Goal: Task Accomplishment & Management: Complete application form

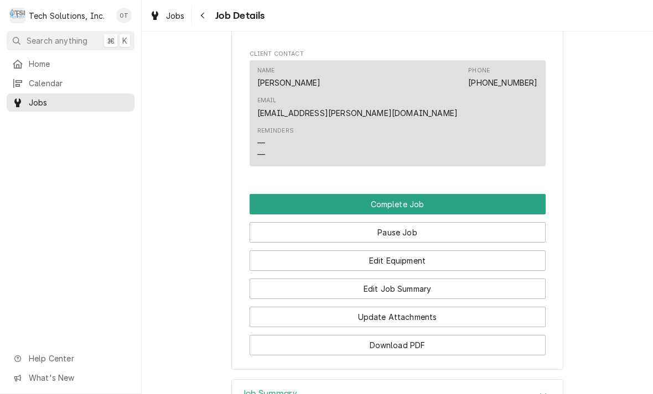
scroll to position [786, 0]
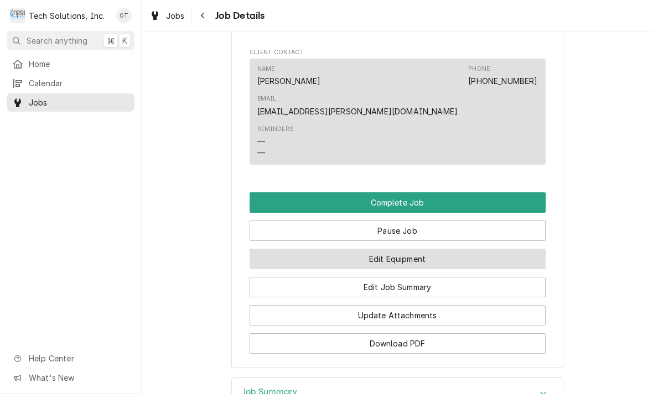
click at [396, 249] on button "Edit Equipment" at bounding box center [397, 259] width 296 height 20
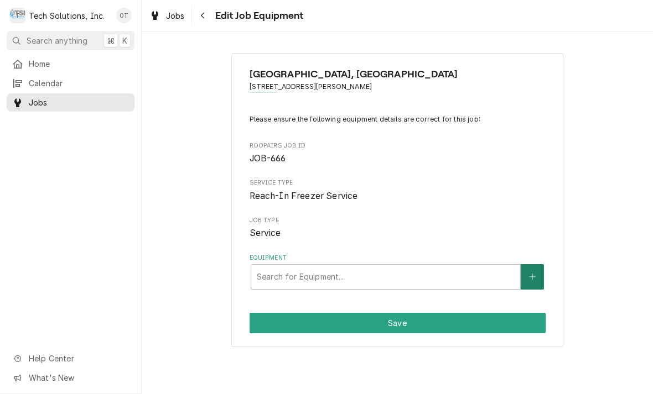
click at [532, 264] on button "Equipment" at bounding box center [532, 276] width 23 height 25
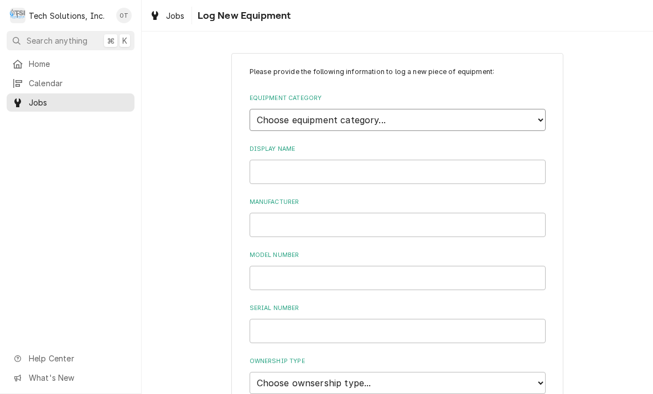
click at [539, 112] on select "Choose equipment category... Cooking Equipment Fryers Ice Machines Ovens and Ra…" at bounding box center [397, 120] width 296 height 22
select select "8"
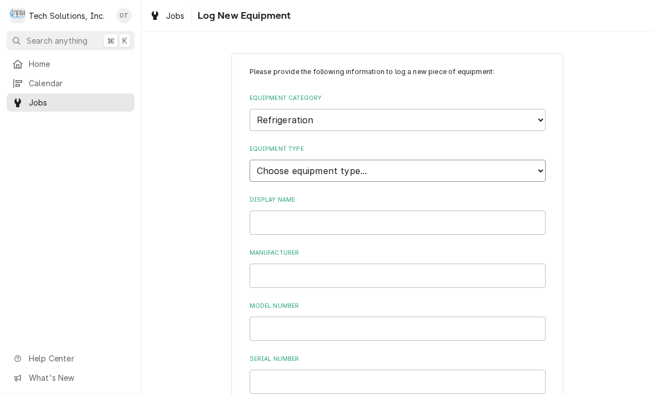
click at [544, 165] on select "Choose equipment type... Bar Refrigeration Blast Chiller Chef Base Freezer Chef…" at bounding box center [397, 171] width 296 height 22
select select "71"
click at [281, 211] on input "Display Name" at bounding box center [397, 223] width 296 height 24
type input "ISOTEMP"
click at [286, 264] on input "Manufacturer" at bounding box center [397, 276] width 296 height 24
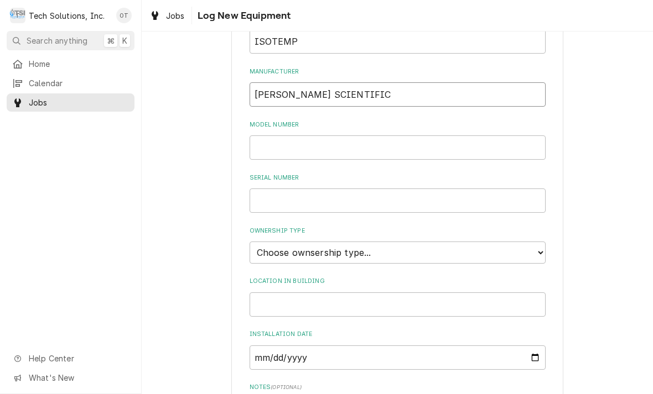
scroll to position [182, 0]
type input "FISHER SCIENTIFIC"
click at [290, 135] on input "Model Number" at bounding box center [397, 147] width 296 height 24
type input "MR72PA-GAEE-FS"
click at [282, 188] on input "Serial Number" at bounding box center [397, 200] width 296 height 24
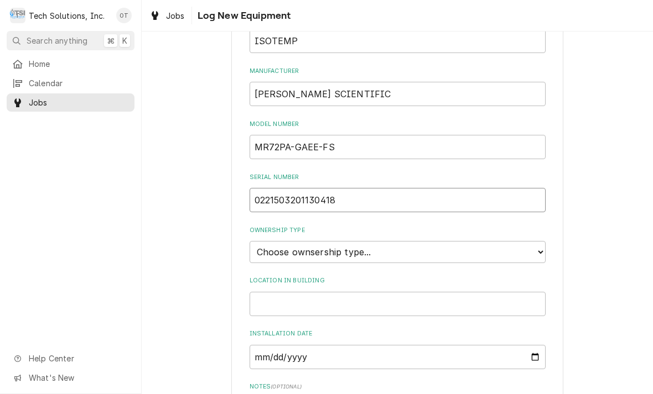
type input "0221503201130418"
click at [552, 230] on div "Please provide the following information to log a new piece of equipment: Equip…" at bounding box center [397, 213] width 332 height 685
click at [538, 241] on select "Choose ownsership type... Unknown Owned Leased Rented" at bounding box center [397, 252] width 296 height 22
select select "1"
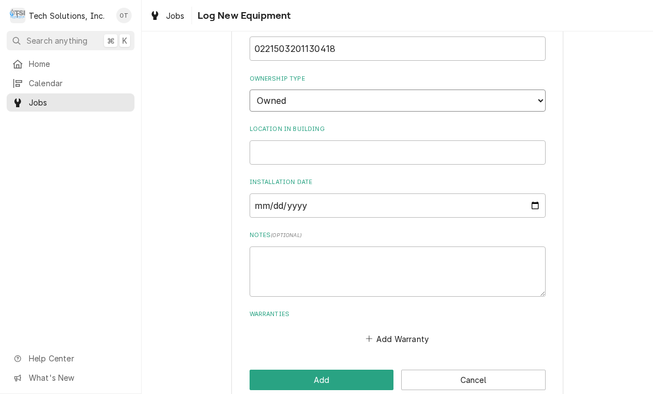
scroll to position [333, 0]
click at [278, 194] on input "Installation Date" at bounding box center [397, 206] width 296 height 24
click at [396, 194] on input "2013-04-09" at bounding box center [397, 206] width 296 height 24
type input "2013-04-18"
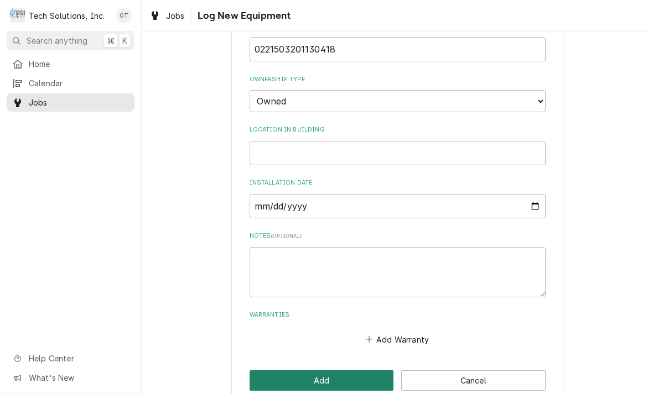
click at [331, 371] on button "Add" at bounding box center [321, 381] width 144 height 20
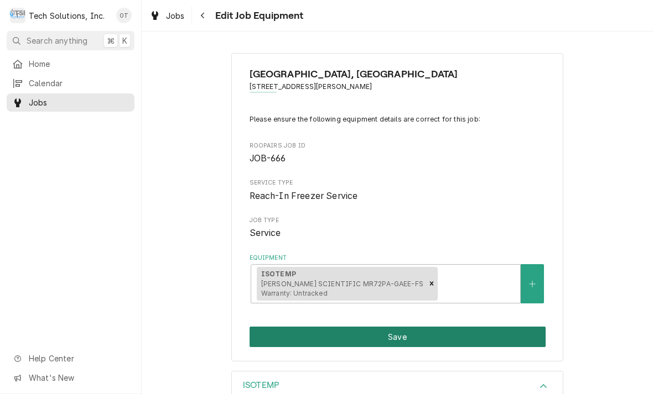
click at [413, 327] on button "Save" at bounding box center [397, 337] width 296 height 20
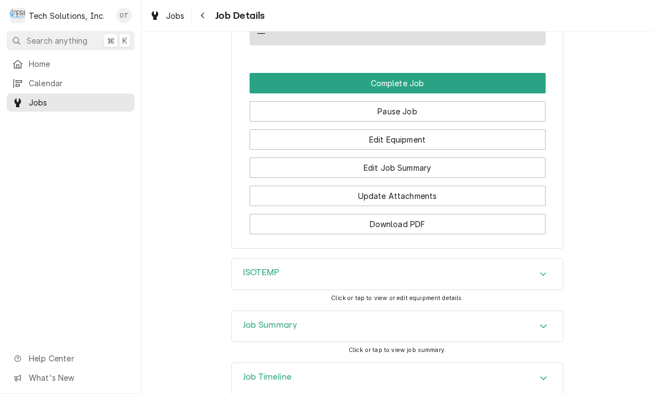
scroll to position [906, 0]
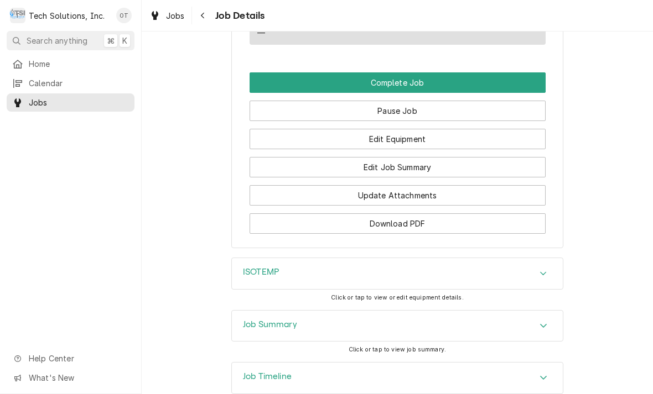
click at [549, 267] on div "Accordion Header" at bounding box center [543, 273] width 17 height 13
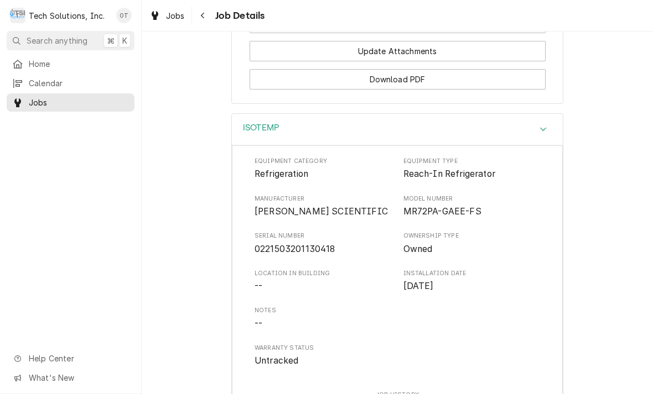
scroll to position [1052, 0]
click at [550, 122] on div "Accordion Header" at bounding box center [543, 128] width 17 height 13
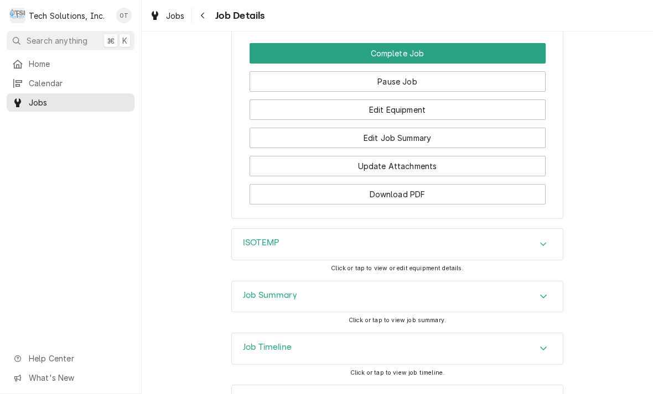
scroll to position [935, 0]
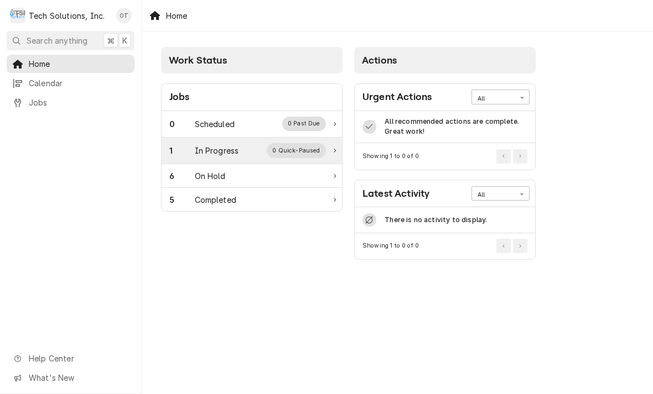
click at [320, 150] on div "0 Quick-Paused" at bounding box center [296, 150] width 59 height 14
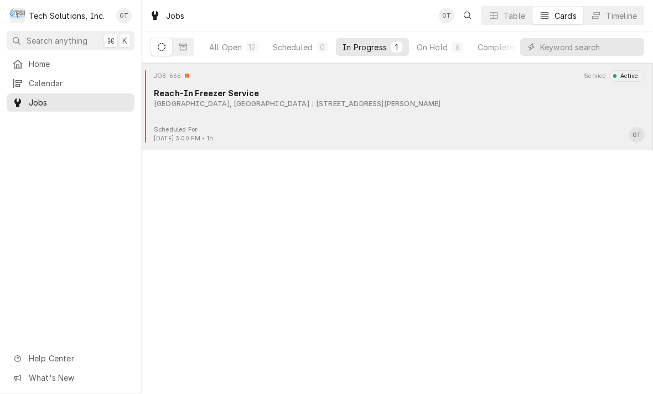
click at [313, 107] on div "[STREET_ADDRESS][PERSON_NAME]" at bounding box center [377, 104] width 128 height 10
click at [318, 118] on div "JOB-666 Service Active Reach-In Freezer Service [GEOGRAPHIC_DATA][STREET_ADDRES…" at bounding box center [397, 97] width 502 height 55
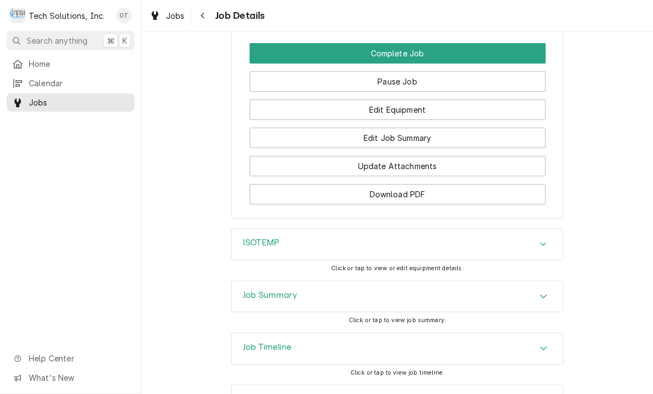
scroll to position [935, 0]
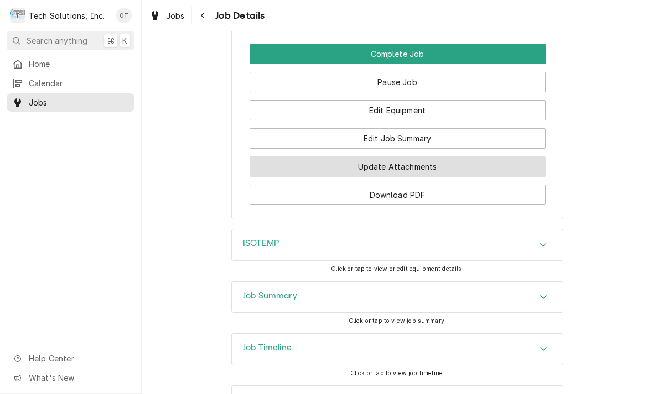
click at [394, 157] on button "Update Attachments" at bounding box center [397, 167] width 296 height 20
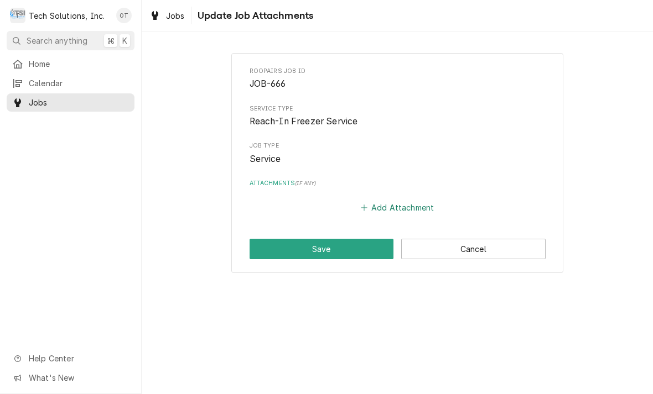
click at [399, 202] on button "Add Attachment" at bounding box center [396, 207] width 77 height 15
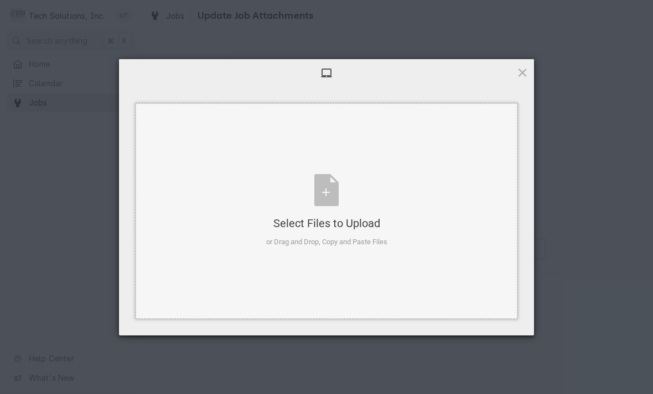
click at [327, 190] on div "Select Files to Upload or Drag and Drop, Copy and Paste Files" at bounding box center [326, 211] width 121 height 74
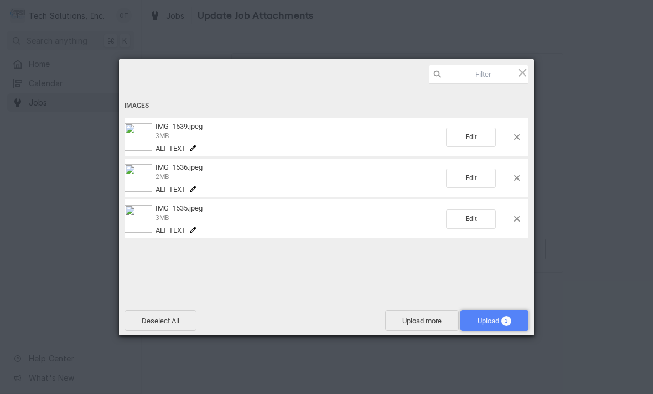
click at [495, 323] on span "Upload 3" at bounding box center [494, 321] width 34 height 8
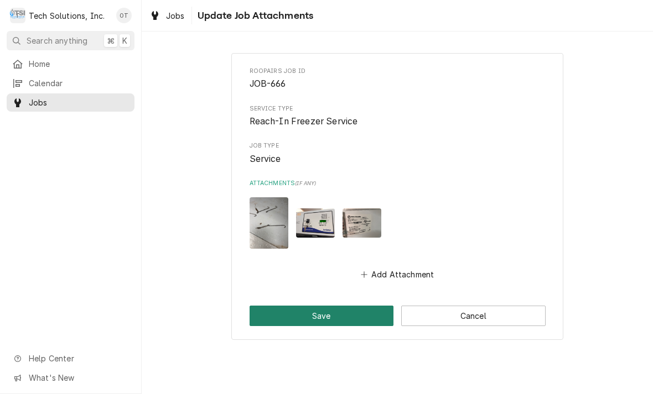
click at [330, 315] on button "Save" at bounding box center [321, 316] width 144 height 20
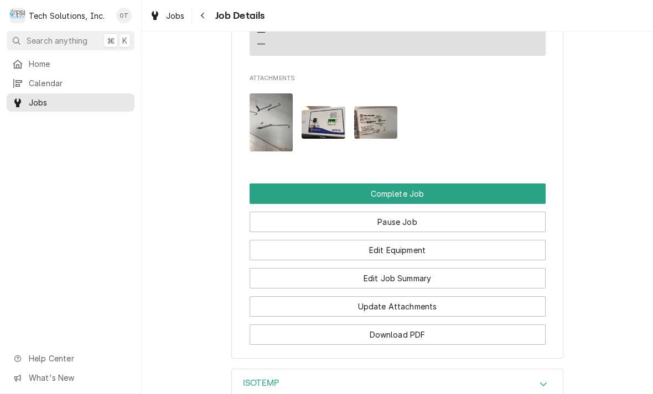
scroll to position [890, 0]
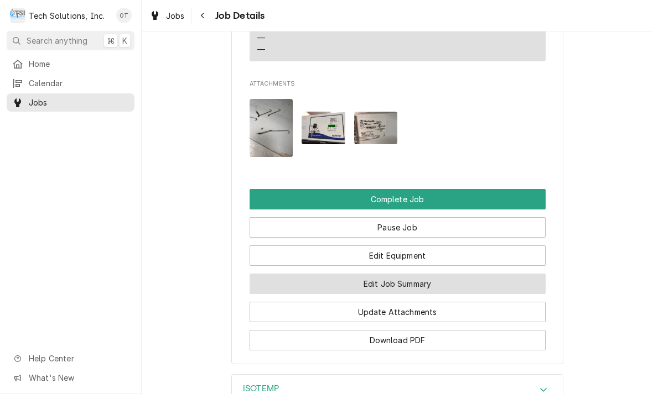
click at [408, 274] on button "Edit Job Summary" at bounding box center [397, 284] width 296 height 20
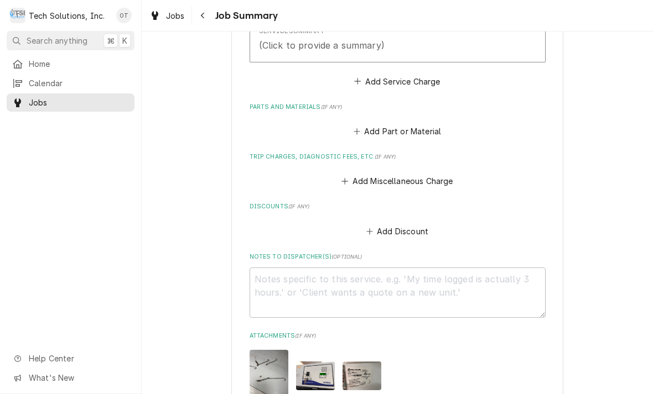
scroll to position [411, 0]
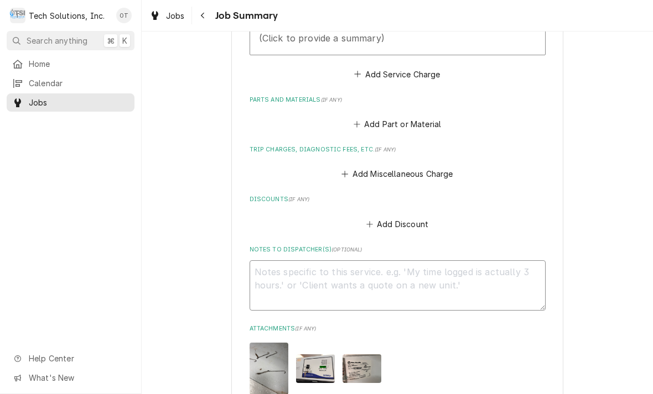
click at [285, 267] on textarea "Notes to Dispatcher(s) ( optional )" at bounding box center [397, 286] width 296 height 50
type textarea "x"
type textarea "Con"
type textarea "x"
type textarea "Contr"
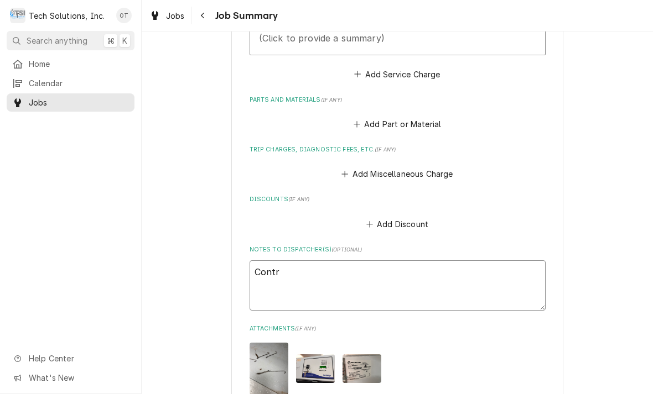
type textarea "x"
type textarea "Control"
type textarea "x"
type textarea "Control board"
type textarea "x"
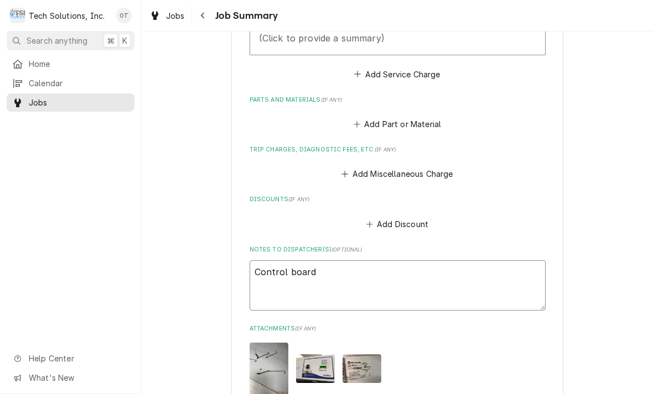
type textarea "Control board with"
type textarea "x"
type textarea "Control board with sensor"
type textarea "x"
type textarea "Control board with sensors"
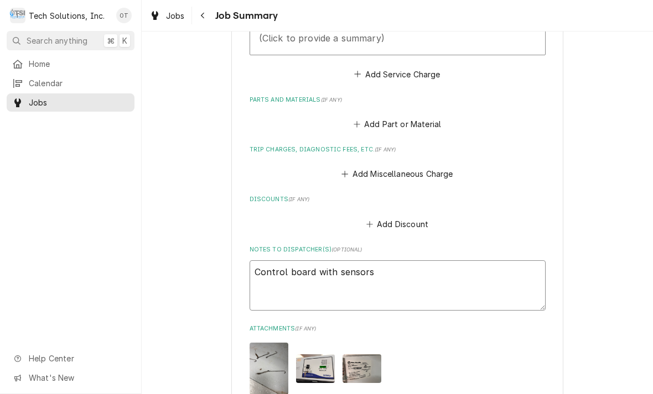
type textarea "x"
type textarea "Control board with sensors"
type textarea "x"
type textarea "Control board with sensors."
type textarea "x"
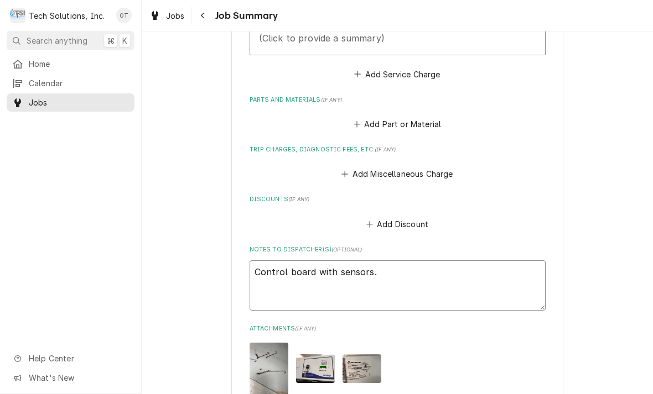
type textarea "Control board with sensors."
type textarea "x"
type textarea "Control board with sensors. #"
type textarea "x"
type textarea "Control board with sensors. #"
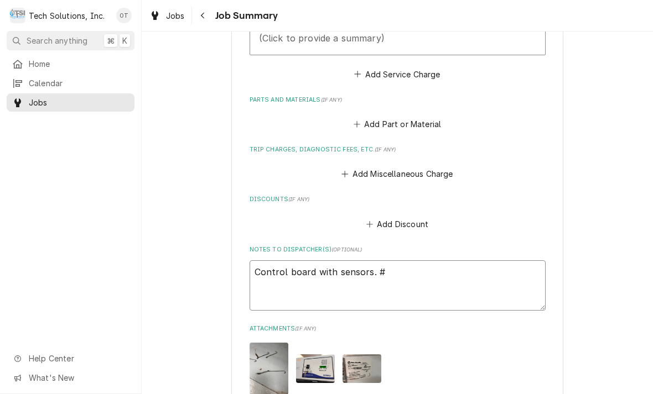
type textarea "x"
type textarea "Control board with sensors. # 3"
type textarea "x"
type textarea "Control board with sensors. # 31"
type textarea "x"
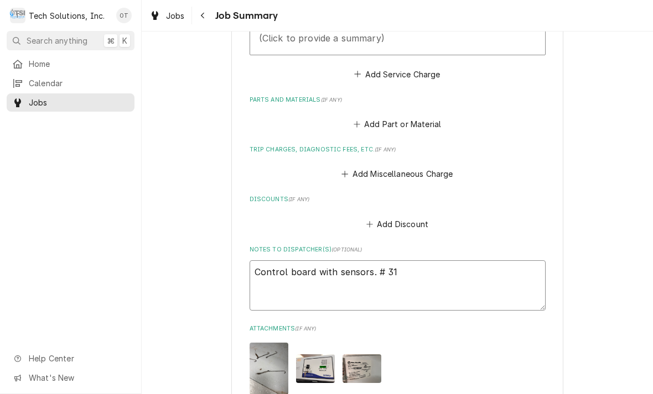
type textarea "Control board with sensors. # 316"
type textarea "x"
type textarea "Control board with sensors. # 3166"
type textarea "x"
type textarea "Control board with sensors. # 31663"
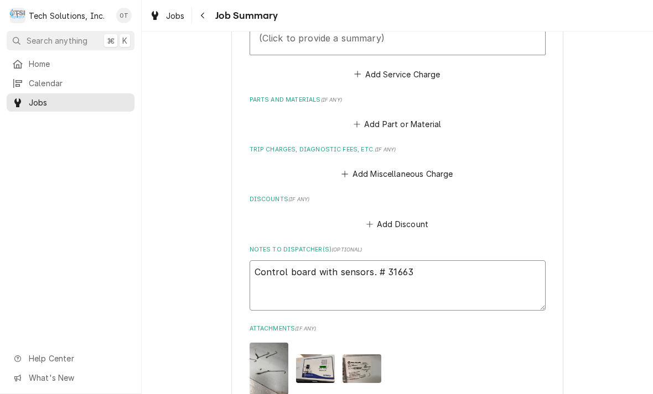
type textarea "x"
type textarea "Control board with sensors. # 316637"
type textarea "x"
type textarea "Control board with sensors. # 316637g"
type textarea "x"
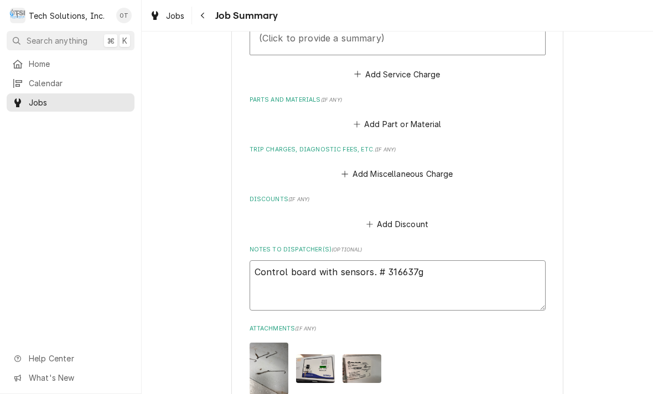
type textarea "Control board with sensors. # 316637g0"
type textarea "x"
type textarea "Control board with sensors. # 316637g03"
type textarea "x"
type textarea "Control board with sensors. # 316637g0"
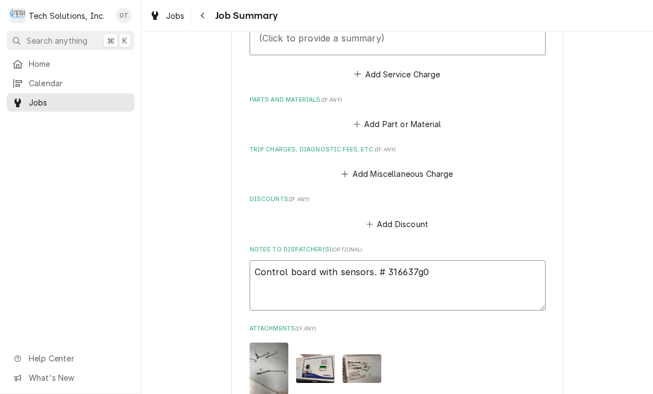
type textarea "x"
type textarea "Control board with sensors. # 316637g"
type textarea "x"
type textarea "Control board with sensors. # 316637"
type textarea "x"
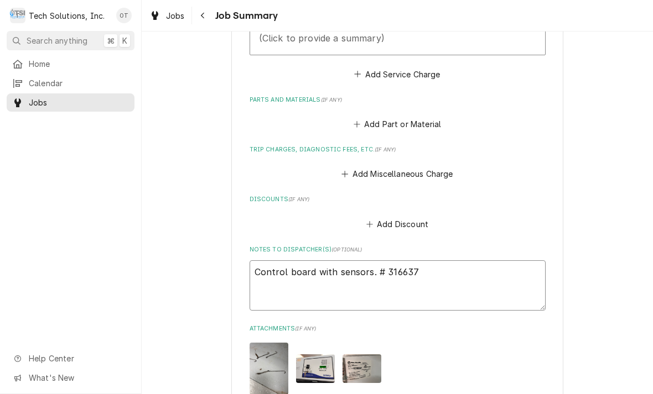
type textarea "Control board with sensors. # 316637G"
type textarea "x"
type textarea "Control board with sensors. # 316637G0"
type textarea "x"
type textarea "Control board with sensors. # 316637G03"
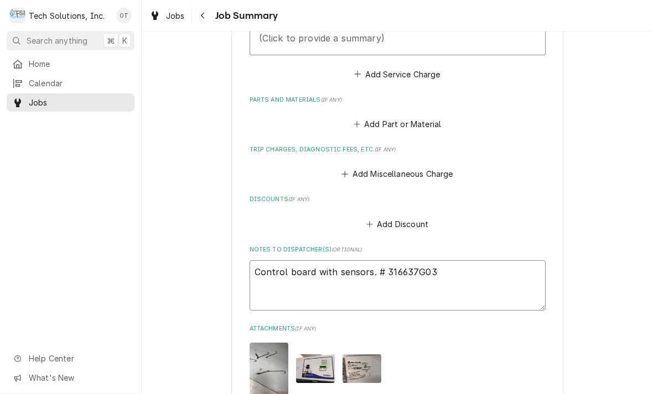
type textarea "x"
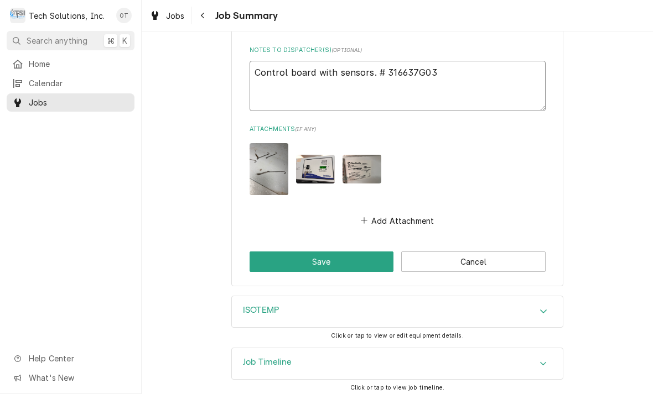
scroll to position [610, 0]
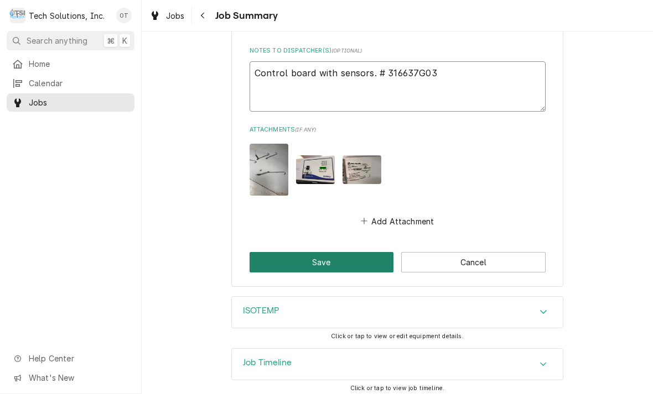
type textarea "Control board with sensors. # 316637G03"
click at [333, 258] on button "Save" at bounding box center [321, 262] width 144 height 20
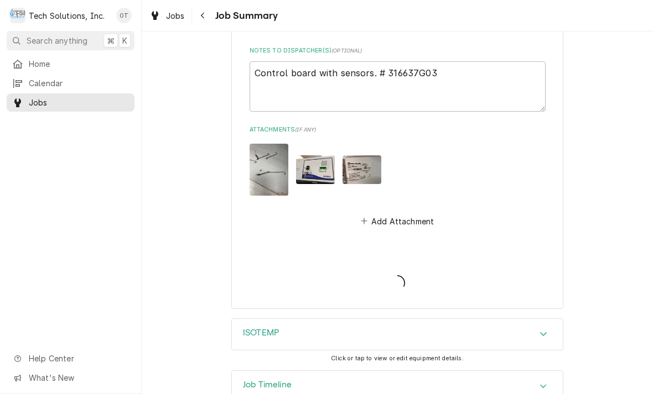
type textarea "x"
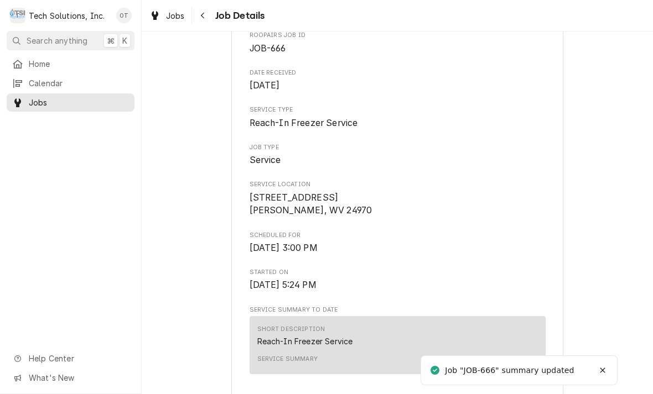
scroll to position [119, 0]
click at [330, 119] on span "Reach-In Freezer Service" at bounding box center [303, 122] width 108 height 11
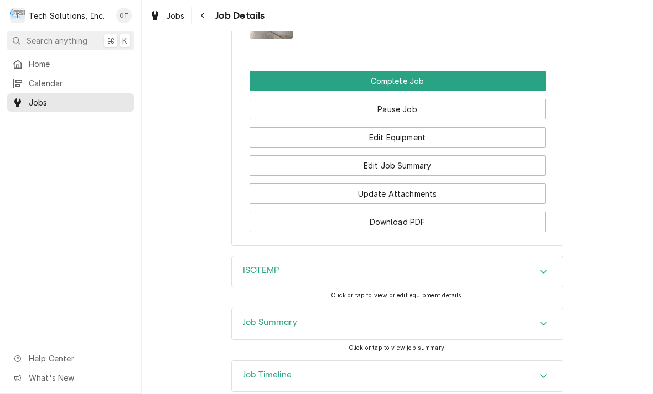
scroll to position [1082, 0]
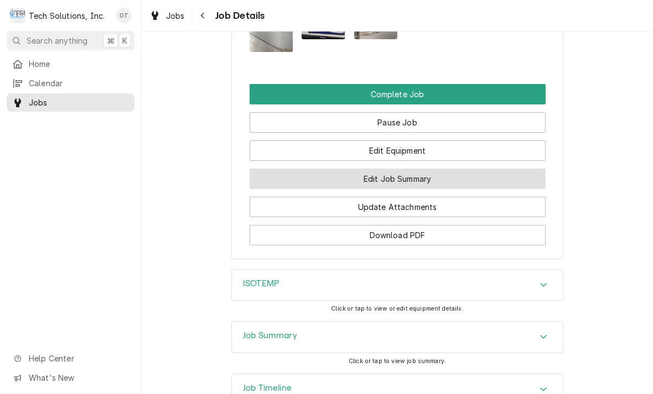
click at [412, 169] on button "Edit Job Summary" at bounding box center [397, 179] width 296 height 20
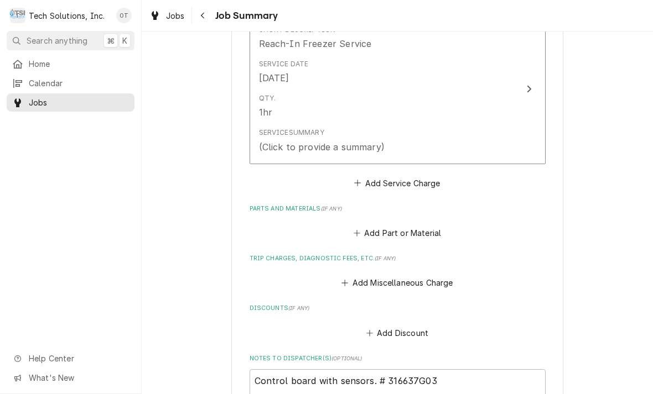
scroll to position [302, 0]
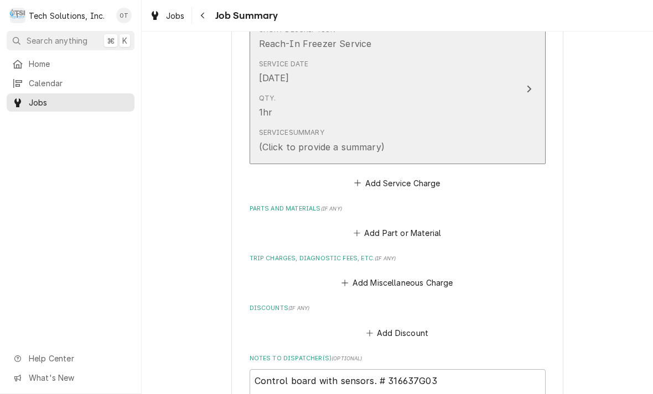
click at [528, 86] on icon "Update Line Item" at bounding box center [529, 89] width 4 height 7
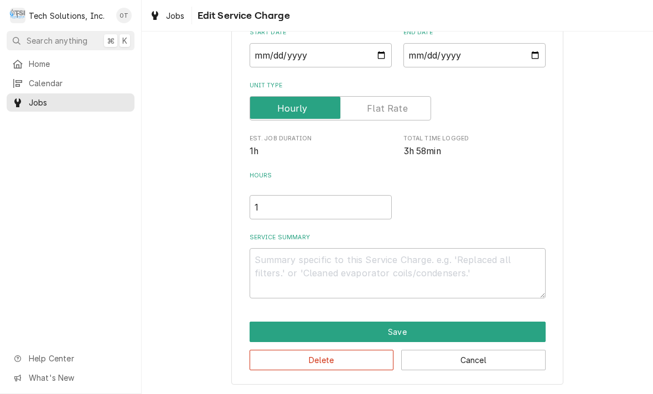
scroll to position [116, 0]
click at [282, 263] on textarea "Service Summary" at bounding box center [397, 273] width 296 height 50
type textarea "x"
type textarea "Tr"
type textarea "x"
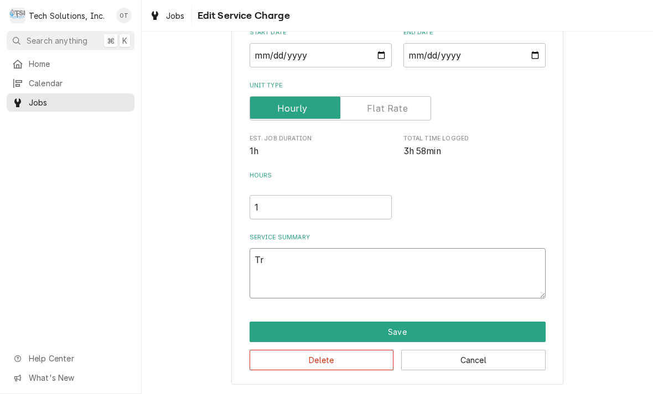
type textarea "Trou"
type textarea "x"
type textarea "Troubl"
type textarea "x"
type textarea "Trouble"
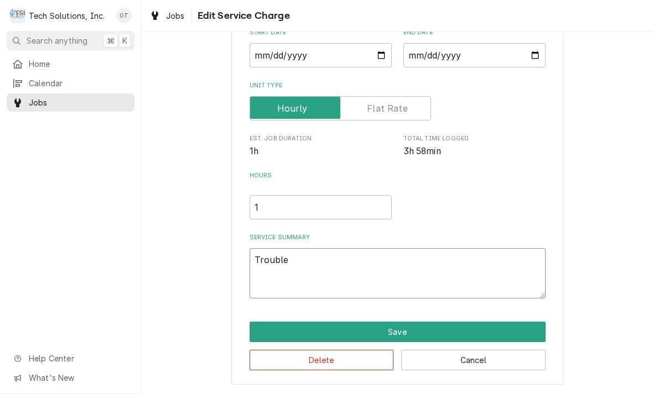
type textarea "x"
type textarea "Troubleshooting"
type textarea "x"
type textarea "Troubleshooting unit"
type textarea "x"
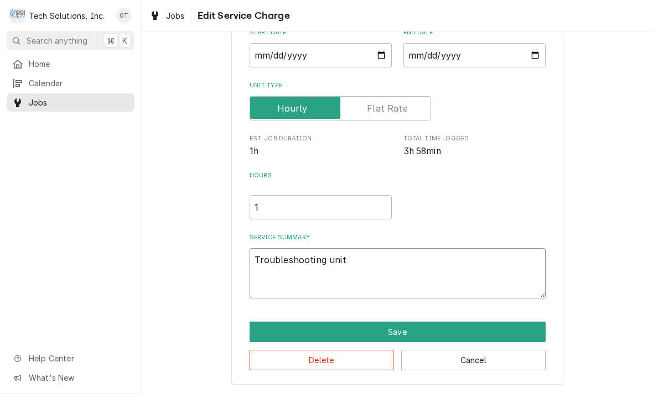
type textarea "Troubleshooting unit found unit"
type textarea "x"
type textarea "Troubleshooting unit found unit unplug"
type textarea "x"
type textarea "Troubleshooting unit found unit unplugged"
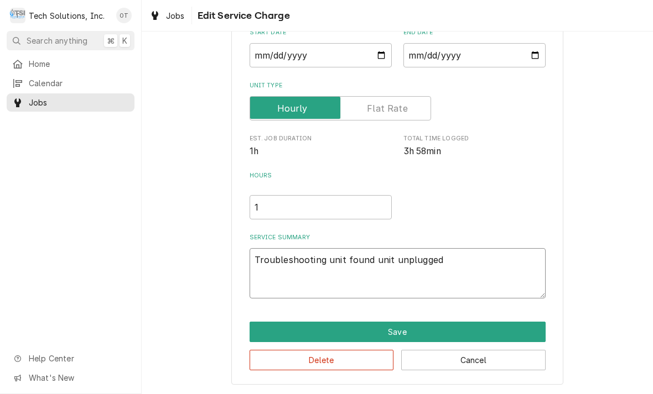
type textarea "x"
type textarea "Troubleshooting unit found unit unplugged with"
type textarea "x"
type textarea "Troubleshooting unit found unit unplugged with ice"
type textarea "x"
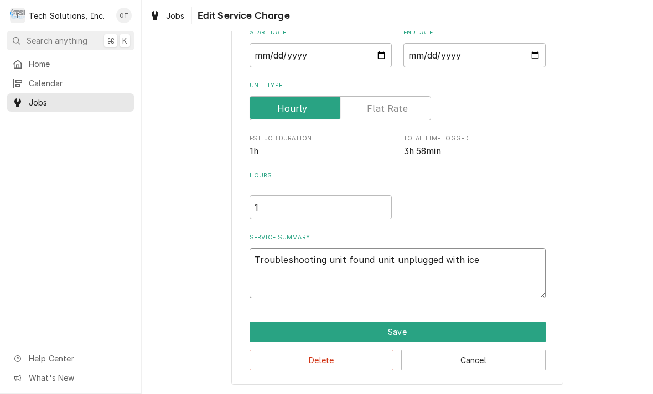
type textarea "Troubleshooting unit found unit unplugged with ice still"
type textarea "x"
type textarea "Troubleshooting unit found unit unplugged with ice still on"
type textarea "x"
type textarea "Troubleshooting unit found unit unplugged with ice still on the Eva"
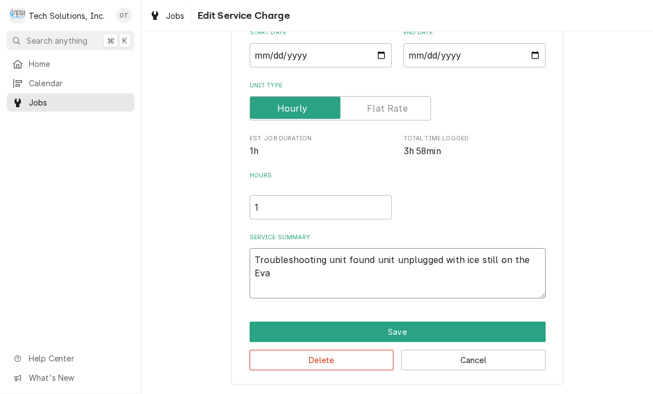
type textarea "x"
type textarea "Troubleshooting unit found unit unplugged with ice still on the evaporator"
type textarea "x"
type textarea "Troubleshooting unit"
type textarea "x"
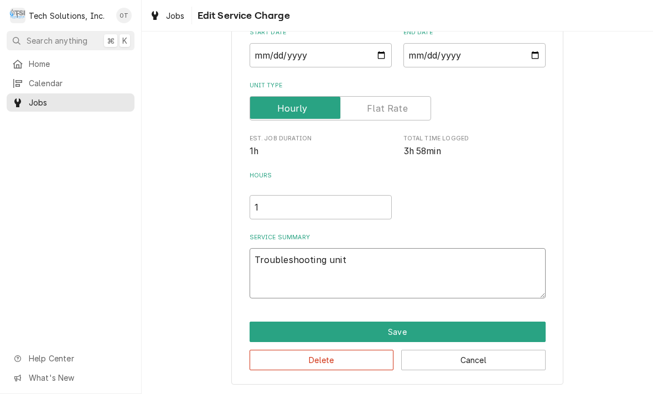
type textarea "Troubleshooting unit found unit unplugged with ice still on the evaporator"
type textarea "x"
type textarea "Troubleshooting unit found unit unplugged with ice still on the evaporator."
type textarea "x"
type textarea "Troubleshooting unit found unit unplugged with ice still on the evaporator."
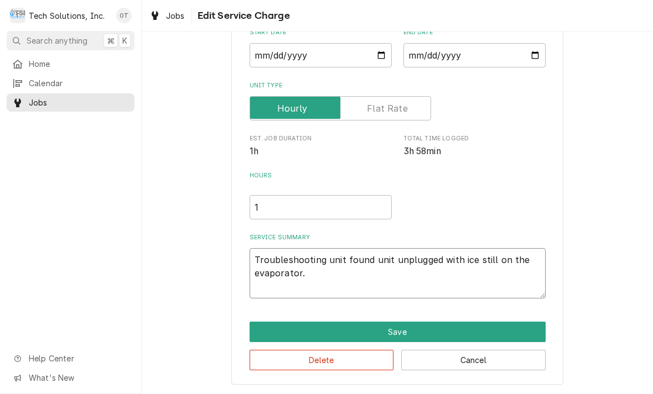
type textarea "x"
type textarea "Troubleshooting unit found unit unplugged with ice still on the evaporator. {"
type textarea "x"
type textarea "Troubleshooting unit found unit unplugged with ice still on the evaporator. {"
type textarea "x"
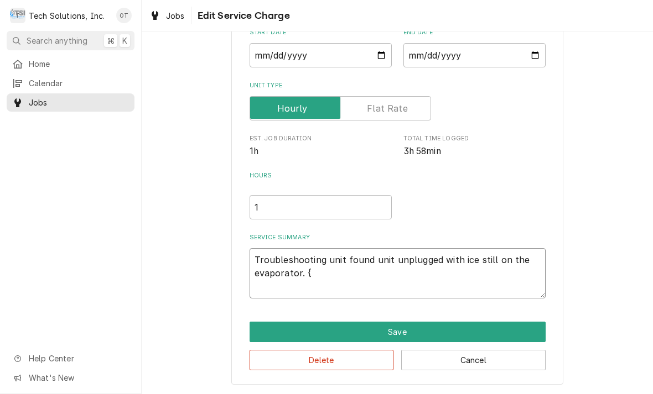
type textarea "Troubleshooting unit found unit unplugged with ice still on the evaporator. { me"
type textarea "x"
type textarea "Troubleshooting unit found unit unplugged with ice still on the evaporator. { m…"
type textarea "x"
type textarea "Troubleshooting unit found unit unplugged with ice still on the evaporator. { m…"
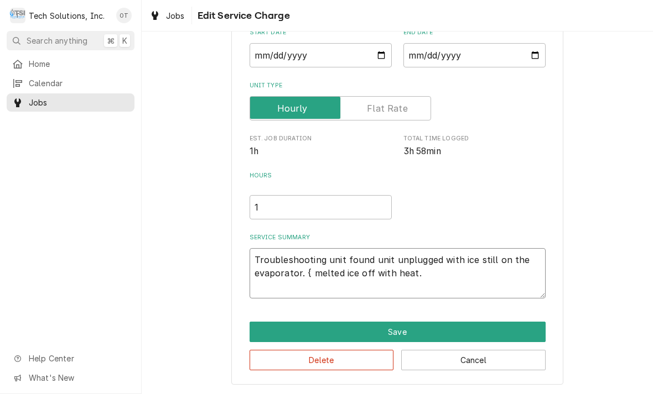
type textarea "x"
type textarea "Troubleshooting unit found unit unplugged with ice still on the evaporator. { m…"
type textarea "x"
type textarea "Troubleshooting unit found unit unplugged with ice still on the evaporator. { m…"
type textarea "x"
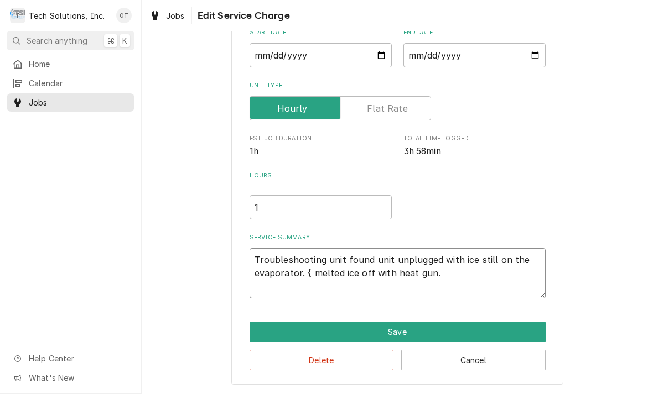
type textarea "Troubleshooting unit found unit unplugged with ice still on the evaporator. { m…"
type textarea "x"
type textarea "Troubleshooting unit found unit unplugged with ice still on the evaporator. { m…"
type textarea "x"
type textarea "Troubleshooting unit found unit unplugged with ice still on the evaporator. { m…"
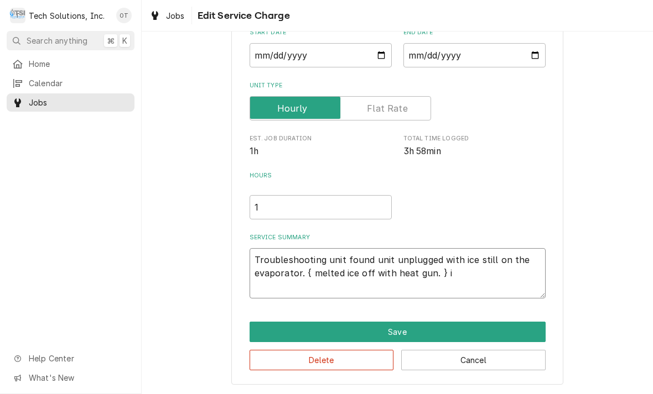
type textarea "x"
type textarea "Troubleshooting unit found unit unplugged with ice still on the evaporator. { m…"
type textarea "x"
type textarea "Troubleshooting unit found unit unplugged with ice still on the evaporator. { m…"
type textarea "x"
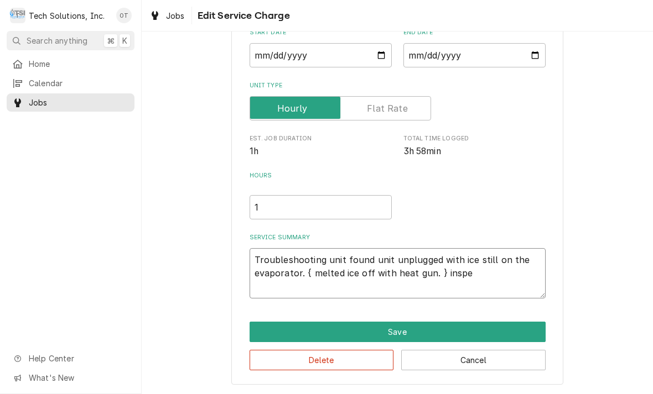
type textarea "Troubleshooting unit found unit unplugged with ice still on the evaporator. { m…"
type textarea "x"
type textarea "Troubleshooting unit found unit unplugged with ice still on the evaporator. { m…"
type textarea "x"
type textarea "Troubleshooting unit found unit unplugged with ice still on the evaporator. { m…"
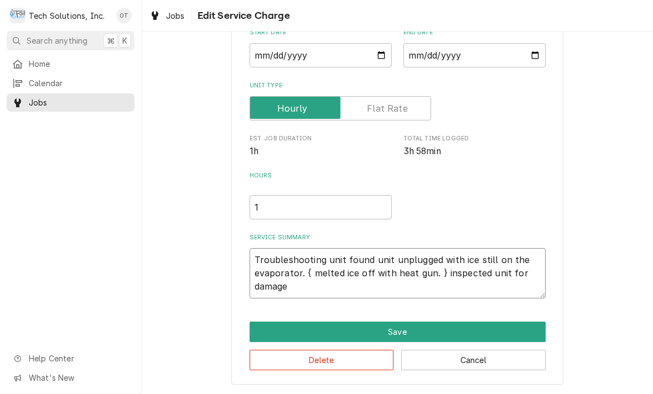
type textarea "x"
type textarea "Troubleshooting unit found unit unplugged with ice still on the evaporator. { m…"
type textarea "x"
type textarea "Troubleshooting unit found unit unplugged with ice still on the evaporator. { m…"
type textarea "x"
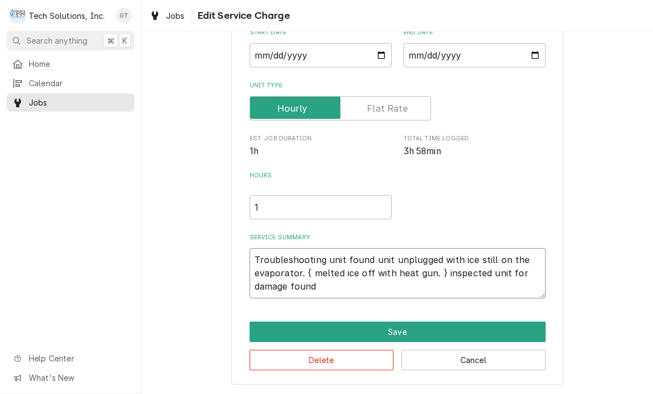
type textarea "Troubleshooting unit found unit unplugged with ice still on the evaporator. { m…"
type textarea "x"
type textarea "Troubleshooting unit found unit unplugged with ice still on the evaporator. { m…"
type textarea "x"
type textarea "Troubleshooting unit found unit unplugged with ice still on the evaporator. { m…"
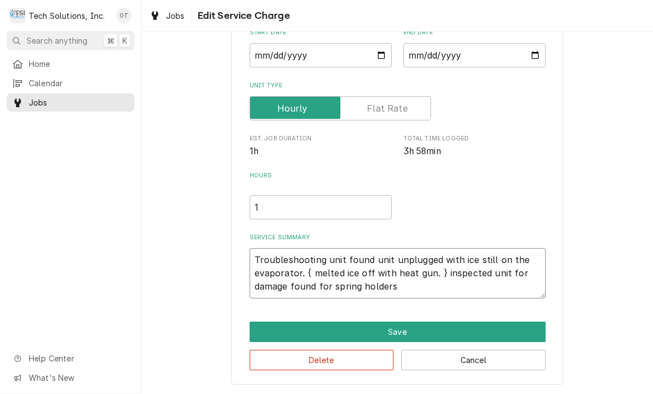
type textarea "x"
type textarea "Troubleshooting unit found unit unplugged with ice still on the evaporator. { m…"
type textarea "x"
type textarea "Troubleshooting unit found unit unplugged with ice still on the evaporator. { m…"
type textarea "x"
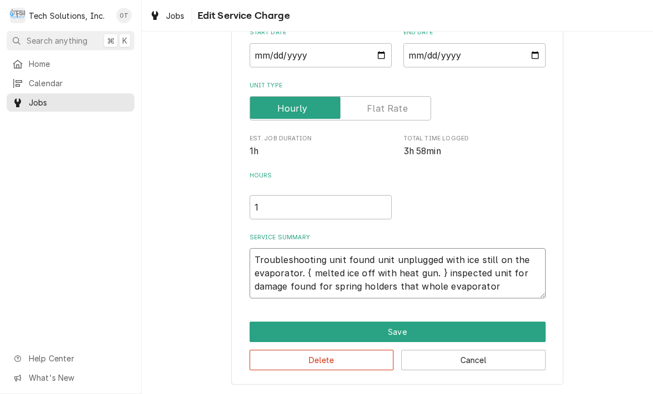
type textarea "Troubleshooting unit found unit unplugged with ice still on the evaporator. { m…"
type textarea "x"
type textarea "Troubleshooting unit found unit unplugged with ice still on the evaporator. { m…"
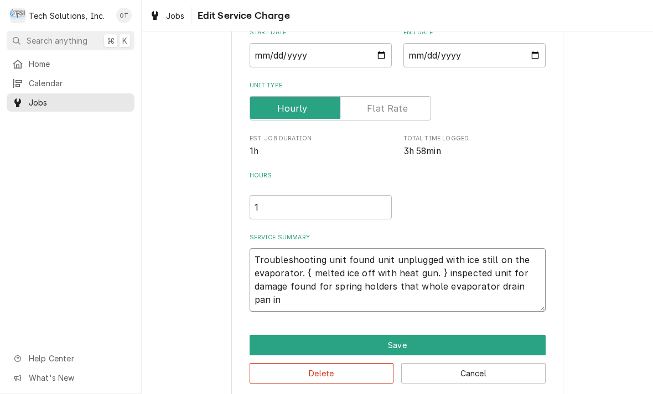
type textarea "x"
type textarea "Troubleshooting unit found unit unplugged with ice still on the evaporator. { m…"
type textarea "x"
type textarea "Troubleshooting unit found unit unplugged with ice still on the evaporator. { m…"
type textarea "x"
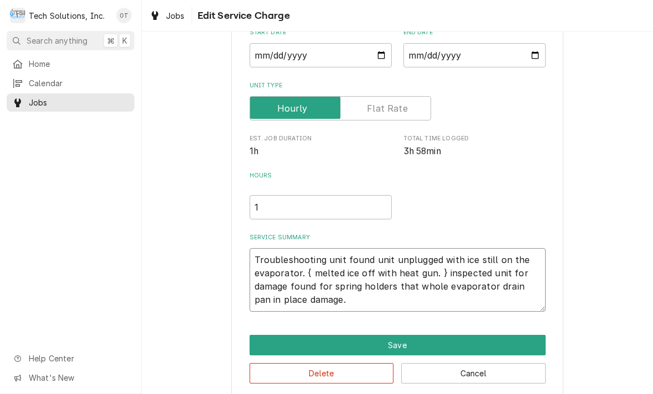
type textarea "Troubleshooting unit found unit unplugged with ice still on the evaporator. { m…"
type textarea "x"
type textarea "Troubleshooting unit found unit unplugged with ice still on the evaporator. { m…"
type textarea "x"
type textarea "Troubleshooting unit found unit unplugged with ice still on the evaporator. { m…"
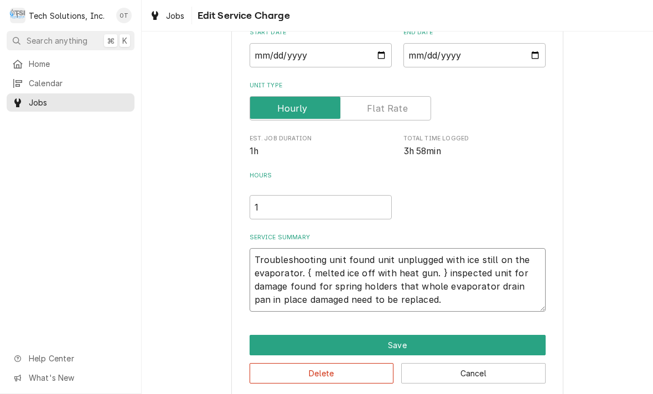
type textarea "x"
type textarea "Troubleshooting unit found unit unplugged with ice still on the evaporator. { m…"
type textarea "x"
type textarea "Troubleshooting unit found unit unplugged with ice still on the evaporator. { m…"
type textarea "x"
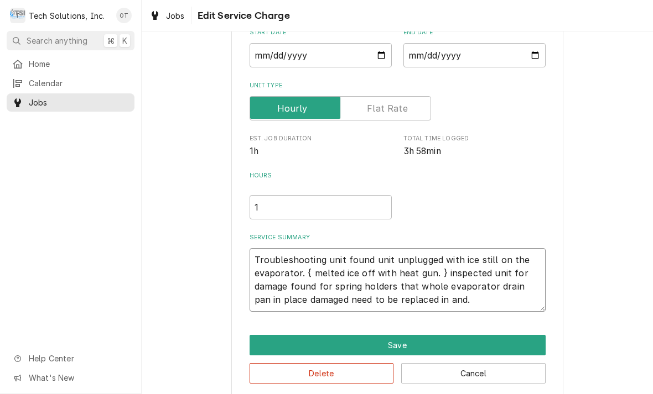
type textarea "Troubleshooting unit found unit unplugged with ice still on the evaporator. { m…"
type textarea "x"
type textarea "Troubleshooting unit found unit unplugged with ice still on the evaporator. { m…"
type textarea "x"
type textarea "Troubleshooting unit found unit unplugged with ice still on the evaporator. { m…"
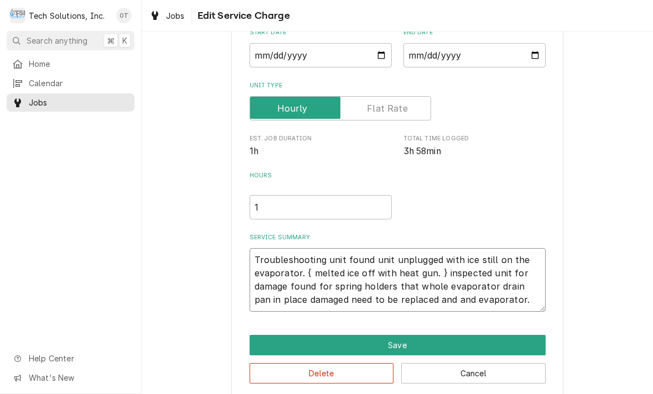
type textarea "x"
type textarea "Troubleshooting unit found unit unplugged with ice still on the evaporator. { m…"
type textarea "x"
type textarea "Troubleshooting unit found unit unplugged with ice still on the evaporator. { m…"
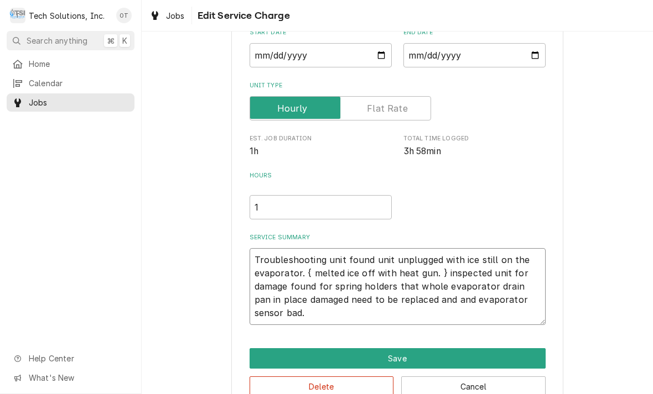
type textarea "x"
type textarea "Troubleshooting unit found unit unplugged with ice still on the evaporator. { m…"
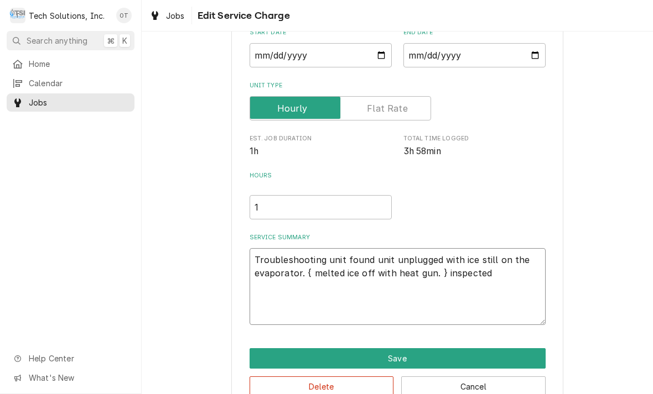
type textarea "x"
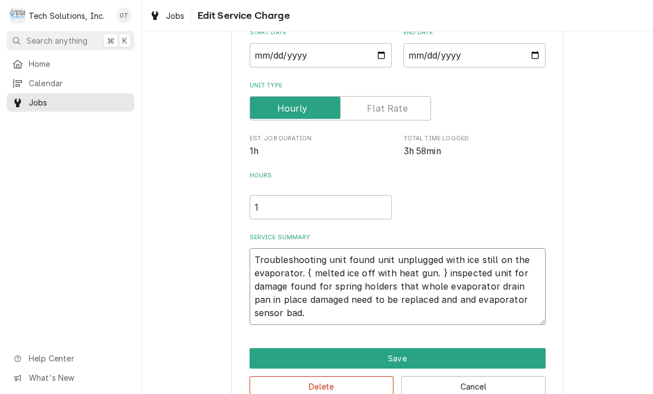
type textarea "Troubleshooting unit found unit unplugged with ice still on the evaporator. { m…"
type textarea "x"
type textarea "Troubleshooting unit found unit unplugged with ice still on the evaporator. { m…"
type textarea "x"
type textarea "Troubleshooting unit found unit unplugged with ice still on the evaporator. { m…"
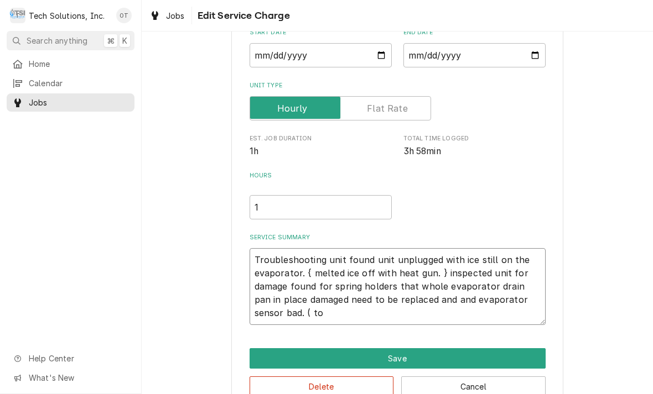
type textarea "x"
type textarea "Troubleshooting unit found unit unplugged with ice still on the evaporator. { m…"
type textarea "x"
type textarea "Troubleshooting unit found unit unplugged with ice still on the evaporator. { m…"
type textarea "x"
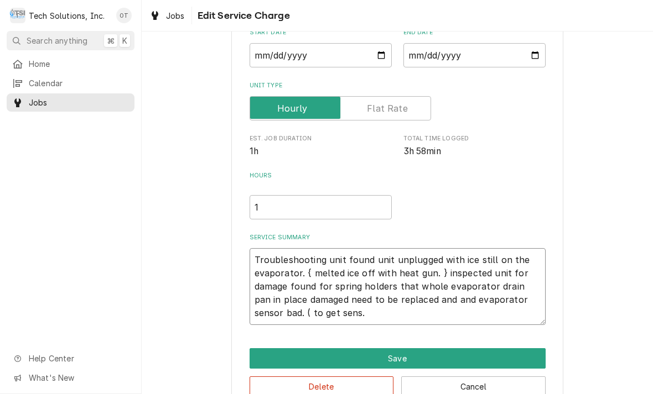
type textarea "Troubleshooting unit found unit unplugged with ice still on the evaporator. { m…"
type textarea "x"
type textarea "Troubleshooting unit found unit unplugged with ice still on the evaporator. { m…"
type textarea "x"
type textarea "Troubleshooting unit found unit unplugged with ice still on the evaporator. { m…"
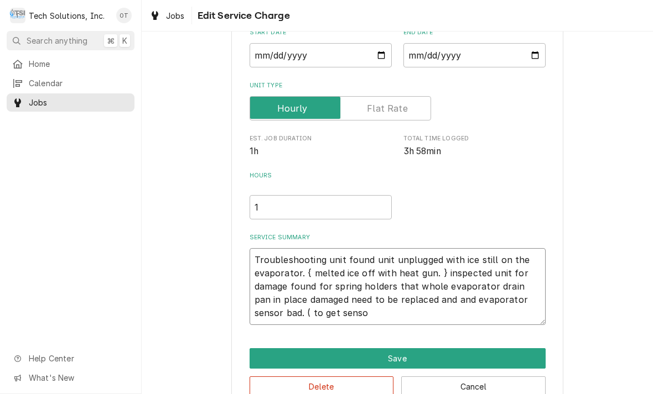
type textarea "x"
type textarea "Troubleshooting unit found unit unplugged with ice still on the evaporator. { m…"
type textarea "x"
type textarea "Troubleshooting unit found unit unplugged with ice still on the evaporator. { m…"
type textarea "x"
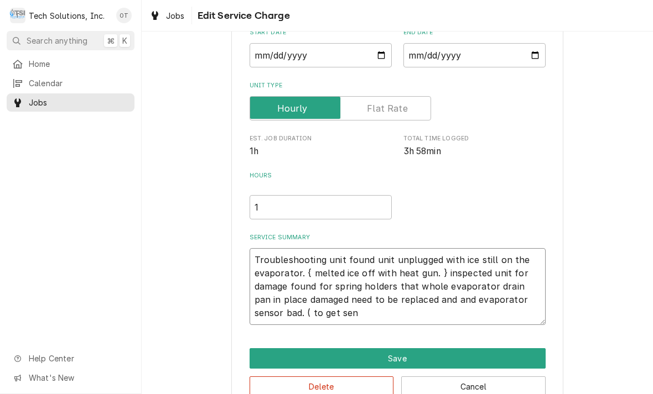
type textarea "Troubleshooting unit found unit unplugged with ice still on the evaporator. { m…"
type textarea "x"
type textarea "Troubleshooting unit found unit unplugged with ice still on the evaporator. { m…"
type textarea "x"
type textarea "Troubleshooting unit found unit unplugged with ice still on the evaporator. { m…"
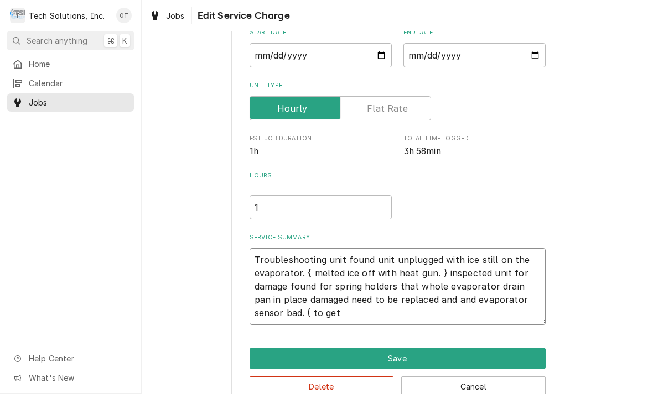
type textarea "x"
type textarea "Troubleshooting unit found unit unplugged with ice still on the evaporator. { m…"
type textarea "x"
type textarea "Troubleshooting unit found unit unplugged with ice still on the evaporator. { m…"
type textarea "x"
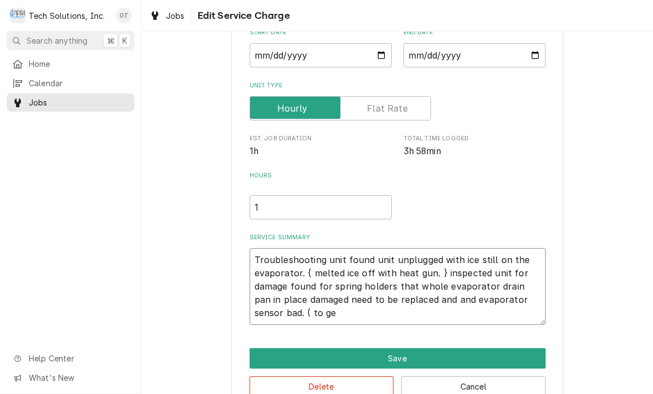
type textarea "Troubleshooting unit found unit unplugged with ice still on the evaporator. { m…"
type textarea "x"
type textarea "Troubleshooting unit found unit unplugged with ice still on the evaporator. { m…"
type textarea "x"
type textarea "Troubleshooting unit found unit unplugged with ice still on the evaporator. { m…"
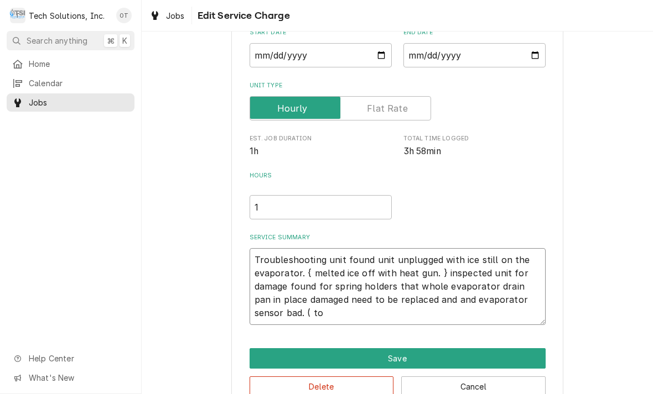
type textarea "x"
type textarea "Troubleshooting unit found unit unplugged with ice still on the evaporator. { m…"
type textarea "x"
type textarea "Troubleshooting unit found unit unplugged with ice still on the evaporator. { m…"
type textarea "x"
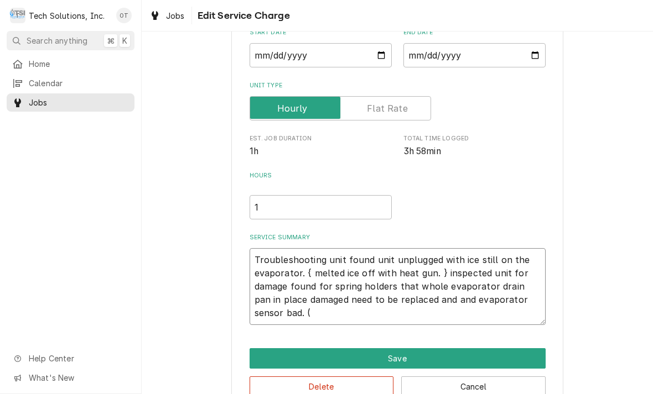
type textarea "Troubleshooting unit found unit unplugged with ice still on the evaporator. { m…"
type textarea "x"
type textarea "Troubleshooting unit found unit unplugged with ice still on the evaporator. { m…"
type textarea "x"
type textarea "Troubleshooting unit found unit unplugged with ice still on the evaporator. { m…"
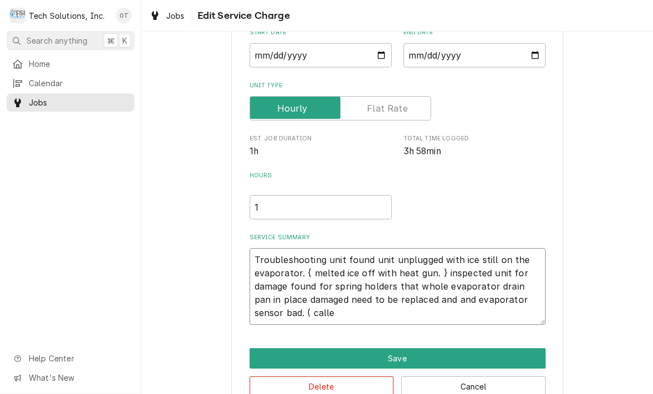
type textarea "x"
type textarea "Troubleshooting unit found unit unplugged with ice still on the evaporator. { m…"
type textarea "x"
type textarea "Troubleshooting unit found unit unplugged with ice still on the evaporator. { m…"
type textarea "x"
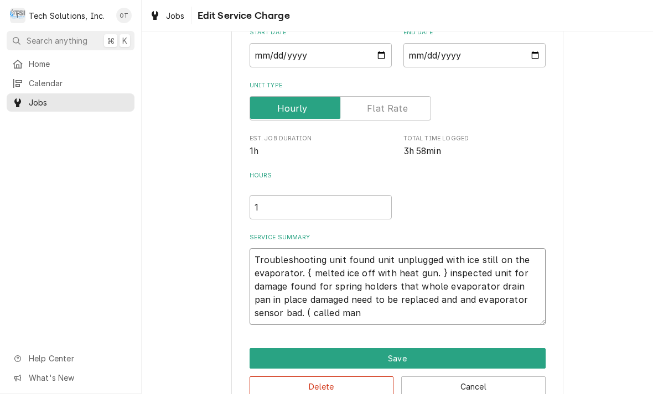
type textarea "Troubleshooting unit found unit unplugged with ice still on the evaporator. { m…"
type textarea "x"
type textarea "Troubleshooting unit found unit unplugged with ice still on the evaporator. { m…"
type textarea "x"
type textarea "Troubleshooting unit found unit unplugged with ice still on the evaporator. { m…"
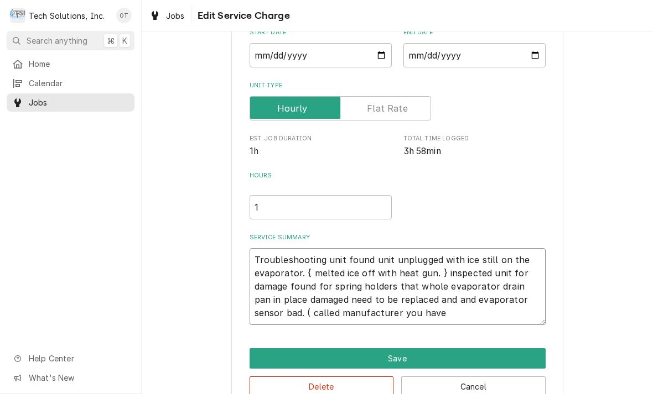
type textarea "x"
type textarea "Troubleshooting unit found unit unplugged with ice still on the evaporator. { m…"
type textarea "x"
type textarea "Troubleshooting unit found unit unplugged with ice still on the evaporator. { m…"
type textarea "x"
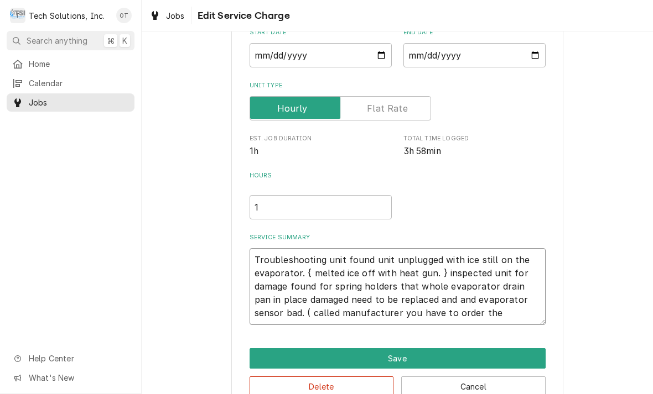
type textarea "Troubleshooting unit found unit unplugged with ice still on the evaporator. { m…"
type textarea "x"
type textarea "Troubleshooting unit found unit unplugged with ice still on the evaporator. { m…"
type textarea "x"
type textarea "Troubleshooting unit found unit unplugged with ice still on the evaporator. { m…"
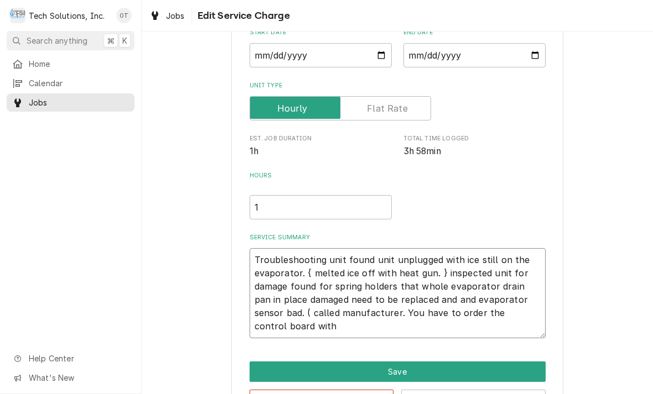
type textarea "x"
type textarea "Troubleshooting unit found unit unplugged with ice still on the evaporator. { m…"
type textarea "x"
type textarea "Troubleshooting unit found unit unplugged with ice still on the evaporator. { m…"
type textarea "x"
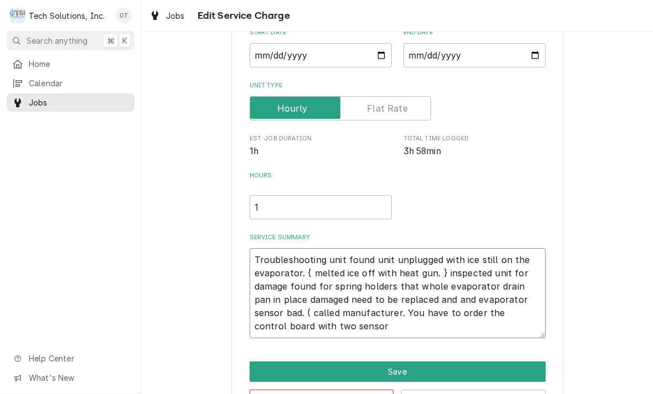
type textarea "Troubleshooting unit found unit unplugged with ice still on the evaporator. { m…"
type textarea "x"
type textarea "Troubleshooting unit found unit unplugged with ice still on the evaporator. { m…"
type textarea "x"
type textarea "Troubleshooting unit found unit unplugged with ice still on the evaporator. { m…"
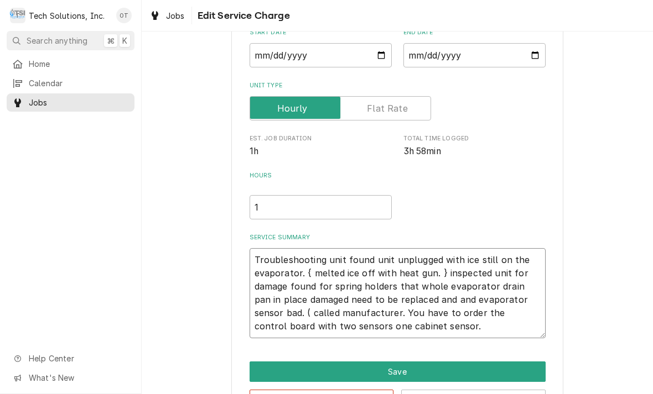
type textarea "x"
type textarea "Troubleshooting unit found unit unplugged with ice still on the evaporator. { m…"
type textarea "x"
type textarea "Troubleshooting unit found unit unplugged with ice still on the evaporator. { m…"
type textarea "x"
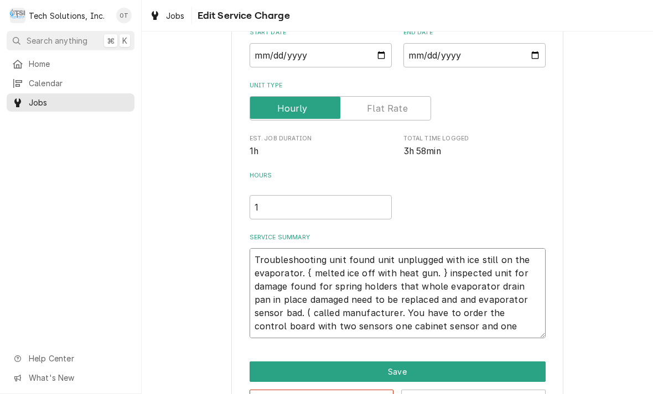
type textarea "Troubleshooting unit found unit unplugged with ice still on the evaporator. { m…"
type textarea "x"
type textarea "Troubleshooting unit found unit unplugged with ice still on the evaporator. { m…"
type textarea "x"
type textarea "Troubleshooting unit found unit unplugged with ice still on the evaporator. { m…"
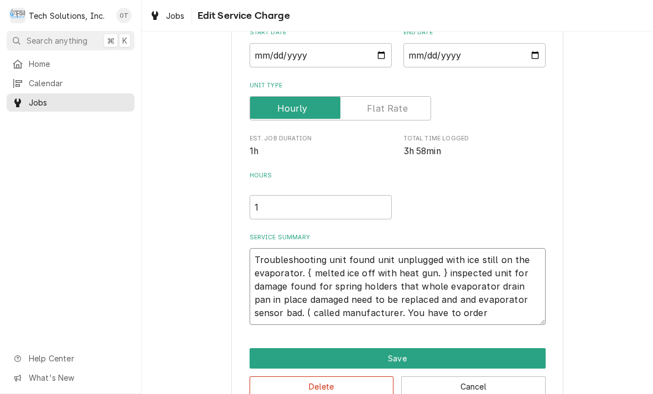
type textarea "x"
type textarea "Troubleshooting unit found unit unplugged with ice still on the evaporator. { m…"
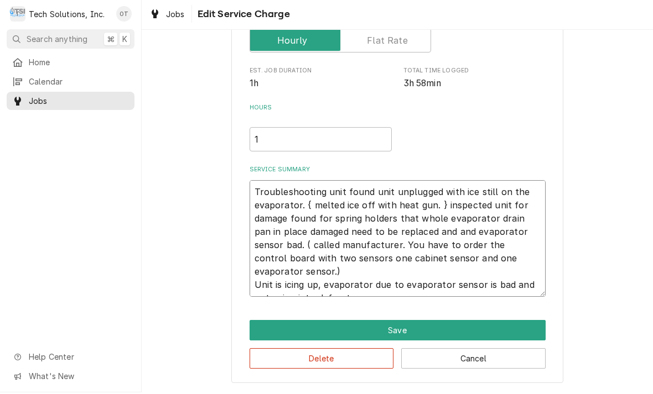
scroll to position [182, 0]
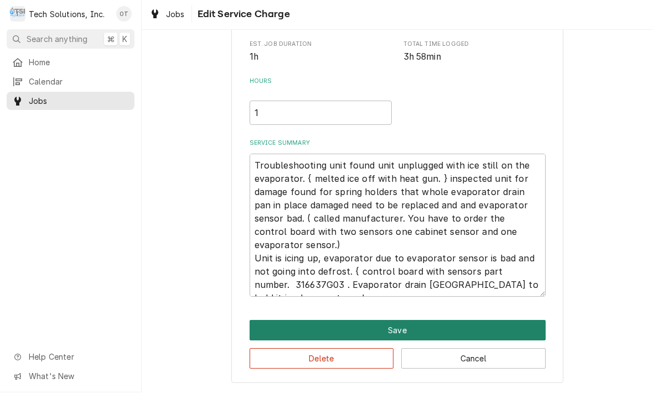
click at [398, 329] on button "Save" at bounding box center [397, 332] width 296 height 20
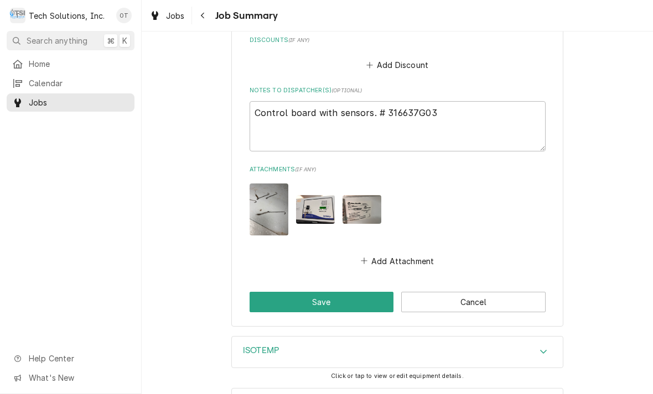
scroll to position [717, 0]
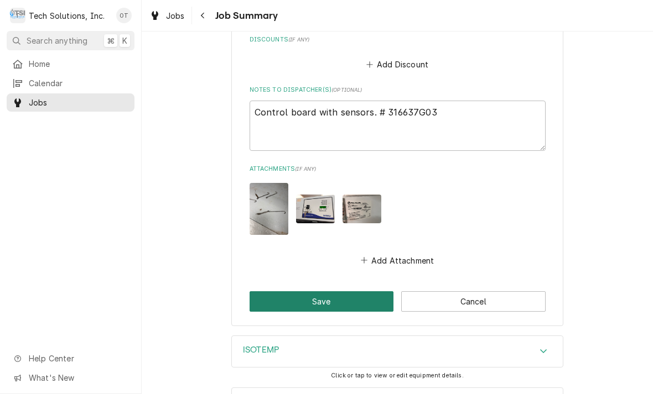
click at [320, 292] on button "Save" at bounding box center [321, 302] width 144 height 20
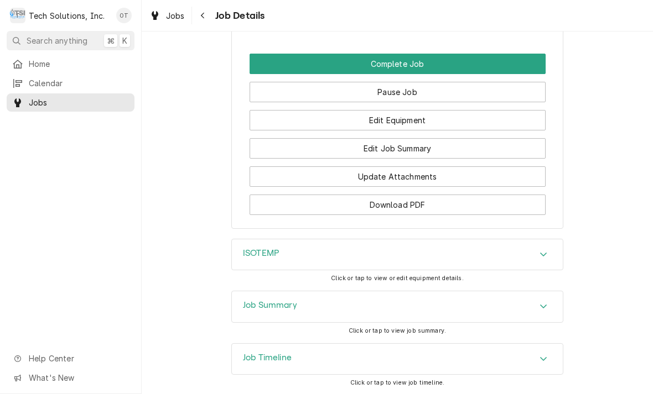
scroll to position [1159, 0]
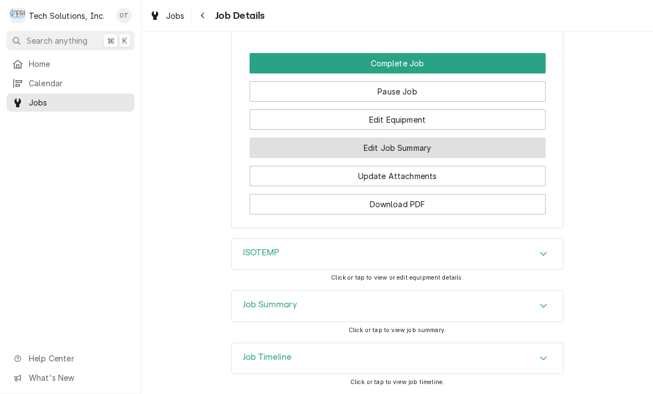
click at [413, 138] on button "Edit Job Summary" at bounding box center [397, 148] width 296 height 20
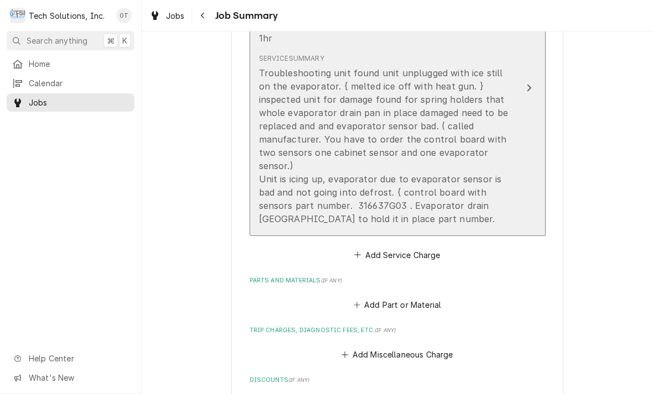
click at [407, 206] on div "Troubleshooting unit found unit unplugged with ice still on the evaporator. { m…" at bounding box center [386, 145] width 254 height 159
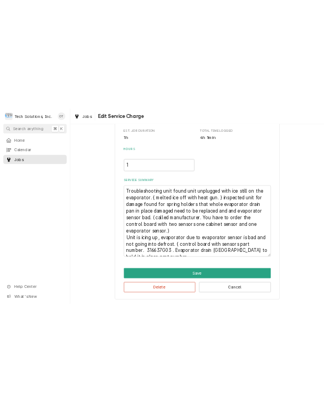
scroll to position [209, 0]
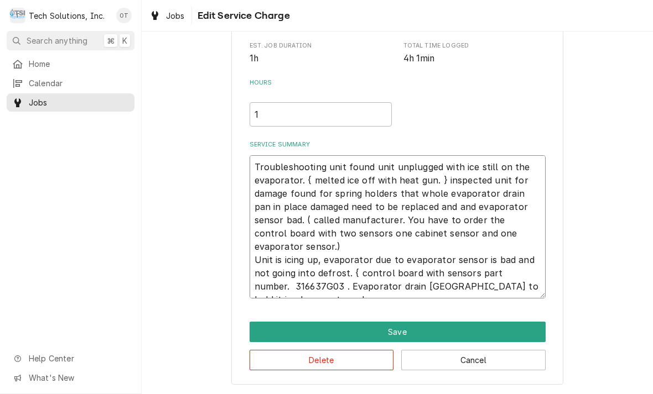
click at [311, 294] on textarea "Troubleshooting unit found unit unplugged with ice still on the evaporator. { m…" at bounding box center [397, 226] width 296 height 143
type textarea "x"
type textarea "Troubleshooting unit found unit unplugged with ice still on the evaporator. { m…"
type textarea "x"
type textarea "Troubleshooting unit found unit unplugged with ice still on the evaporator. { m…"
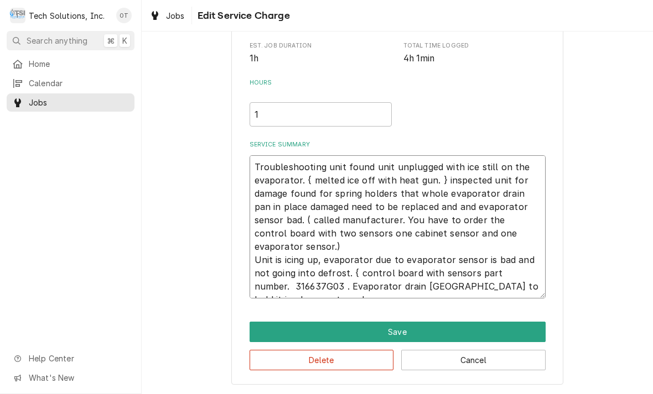
type textarea "x"
type textarea "Troubleshooting unit found unit unplugged with ice still on the evaporator. { m…"
type textarea "x"
type textarea "Troubleshooting unit found unit unplugged with ice still on the evaporator. { m…"
type textarea "x"
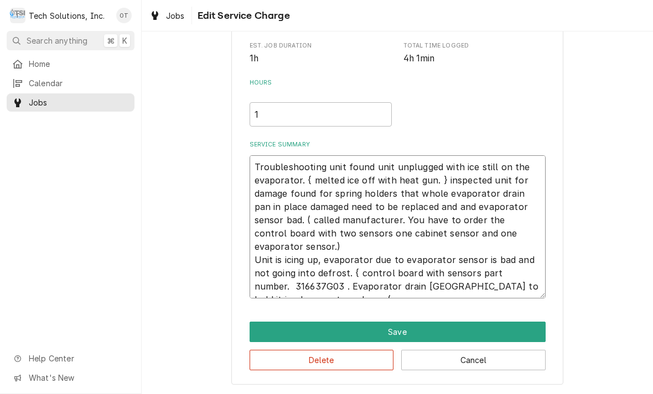
type textarea "Troubleshooting unit found unit unplugged with ice still on the evaporator. { m…"
type textarea "x"
type textarea "Troubleshooting unit found unit unplugged with ice still on the evaporator. { m…"
type textarea "x"
type textarea "Troubleshooting unit found unit unplugged with ice still on the evaporator. { m…"
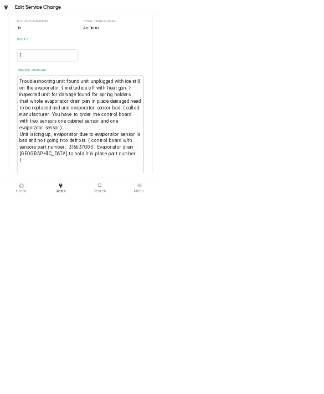
type textarea "x"
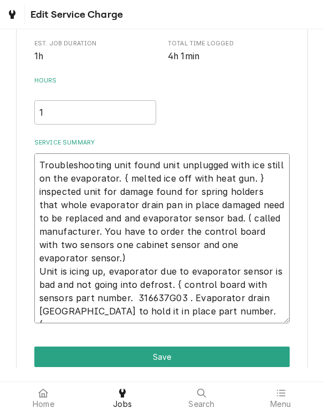
click at [239, 314] on textarea "Troubleshooting unit found unit unplugged with ice still on the evaporator. { m…" at bounding box center [162, 238] width 256 height 170
click at [242, 315] on textarea "Troubleshooting unit found unit unplugged with ice still on the evaporator. { m…" at bounding box center [162, 238] width 256 height 170
click at [233, 308] on textarea "Troubleshooting unit found unit unplugged with ice still on the evaporator. { m…" at bounding box center [162, 238] width 256 height 170
type textarea "Troubleshooting unit found unit unplugged with ice still on the evaporator. { m…"
type textarea "x"
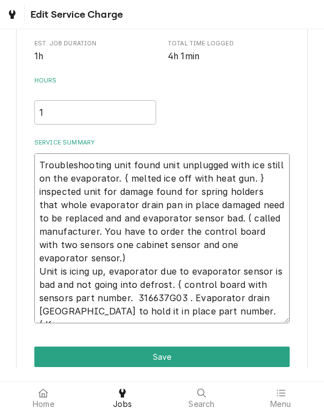
type textarea "Troubleshooting unit found unit unplugged with ice still on the evaporator. { m…"
type textarea "x"
type textarea "Troubleshooting unit found unit unplugged with ice still on the evaporator. { m…"
type textarea "x"
type textarea "Troubleshooting unit found unit unplugged with ice still on the evaporator. { m…"
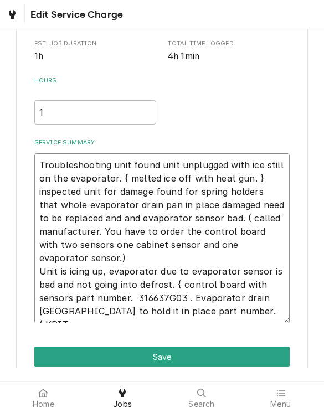
type textarea "x"
type textarea "Troubleshooting unit found unit unplugged with ice still on the evaporator. { m…"
type textarea "x"
type textarea "Troubleshooting unit found unit unplugged with ice still on the evaporator. { m…"
type textarea "x"
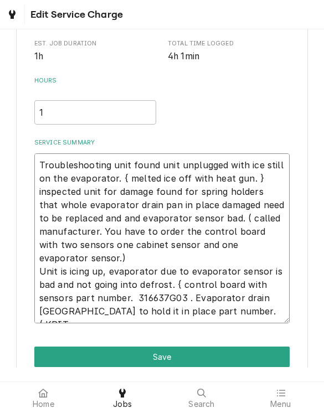
type textarea "Troubleshooting unit found unit unplugged with ice still on the evaporator. { m…"
type textarea "x"
type textarea "Troubleshooting unit found unit unplugged with ice still on the evaporator. { m…"
type textarea "x"
type textarea "Troubleshooting unit found unit unplugged with ice still on the evaporator. { m…"
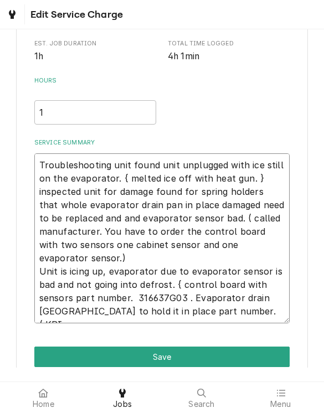
type textarea "x"
type textarea "Troubleshooting unit found unit unplugged with ice still on the evaporator. { m…"
type textarea "x"
type textarea "Troubleshooting unit found unit unplugged with ice still on the evaporator. { m…"
type textarea "x"
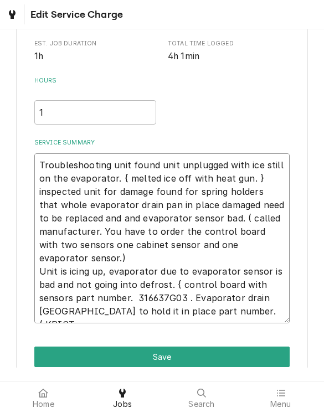
type textarea "Troubleshooting unit found unit unplugged with ice still on the evaporator. { m…"
type textarea "x"
type textarea "Troubleshooting unit found unit unplugged with ice still on the evaporator. { m…"
type textarea "x"
type textarea "Troubleshooting unit found unit unplugged with ice still on the evaporator. { m…"
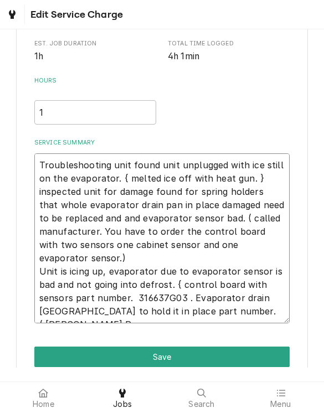
type textarea "x"
type textarea "Troubleshooting unit found unit unplugged with ice still on the evaporator. { m…"
type textarea "x"
type textarea "Troubleshooting unit found unit unplugged with ice still on the evaporator. { m…"
type textarea "x"
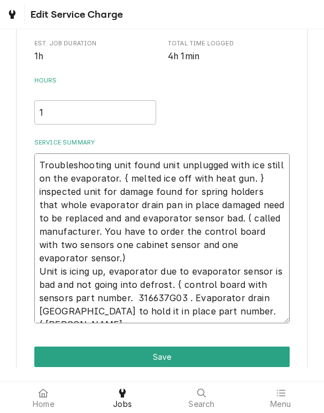
type textarea "Troubleshooting unit found unit unplugged with ice still on the evaporator. { m…"
type textarea "x"
type textarea "Troubleshooting unit found unit unplugged with ice still on the evaporator. { m…"
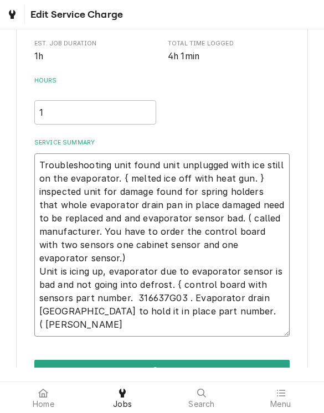
type textarea "x"
type textarea "Troubleshooting unit found unit unplugged with ice still on the evaporator. { m…"
type textarea "x"
type textarea "Troubleshooting unit found unit unplugged with ice still on the evaporator. { m…"
type textarea "x"
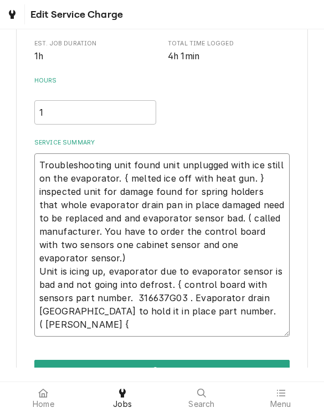
type textarea "Troubleshooting unit found unit unplugged with ice still on the evaporator. { m…"
type textarea "x"
type textarea "Troubleshooting unit found unit unplugged with ice still on the evaporator. { m…"
type textarea "x"
type textarea "Troubleshooting unit found unit unplugged with ice still on the evaporator. { m…"
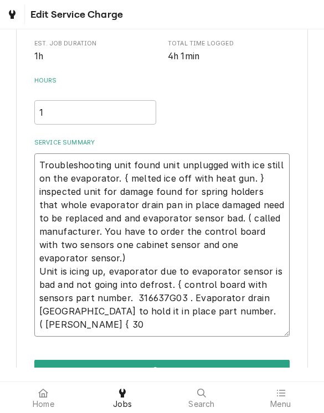
type textarea "x"
type textarea "Troubleshooting unit found unit unplugged with ice still on the evaporator. { m…"
type textarea "x"
type textarea "Troubleshooting unit found unit unplugged with ice still on the evaporator. { m…"
type textarea "x"
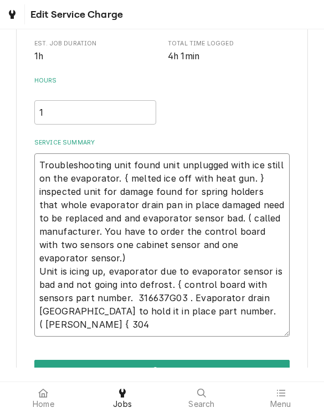
type textarea "Troubleshooting unit found unit unplugged with ice still on the evaporator. { m…"
type textarea "x"
type textarea "Troubleshooting unit found unit unplugged with ice still on the evaporator. { m…"
type textarea "x"
type textarea "Troubleshooting unit found unit unplugged with ice still on the evaporator. { m…"
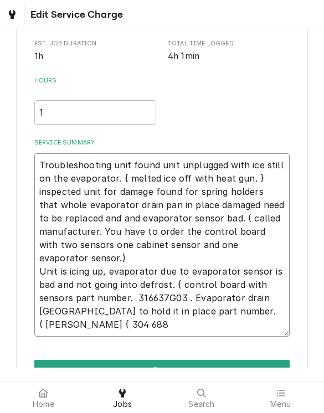
type textarea "x"
type textarea "Troubleshooting unit found unit unplugged with ice still on the evaporator. { m…"
type textarea "x"
type textarea "Troubleshooting unit found unit unplugged with ice still on the evaporator. { m…"
type textarea "x"
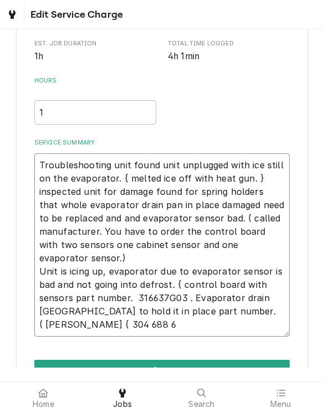
type textarea "Troubleshooting unit found unit unplugged with ice still on the evaporator. { m…"
type textarea "x"
type textarea "Troubleshooting unit found unit unplugged with ice still on the evaporator. { m…"
type textarea "x"
type textarea "Troubleshooting unit found unit unplugged with ice still on the evaporator. { m…"
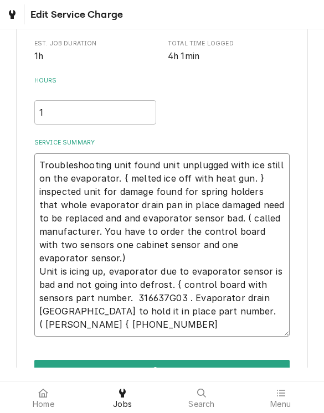
type textarea "x"
type textarea "Troubleshooting unit found unit unplugged with ice still on the evaporator. { m…"
type textarea "x"
type textarea "Troubleshooting unit found unit unplugged with ice still on the evaporator. { m…"
type textarea "x"
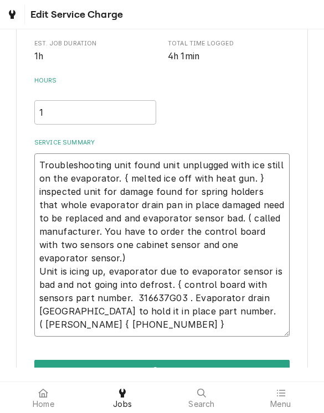
type textarea "Troubleshooting unit found unit unplugged with ice still on the evaporator. { m…"
type textarea "x"
type textarea "Troubleshooting unit found unit unplugged with ice still on the evaporator. { m…"
type textarea "x"
type textarea "Troubleshooting unit found unit unplugged with ice still on the evaporator. { m…"
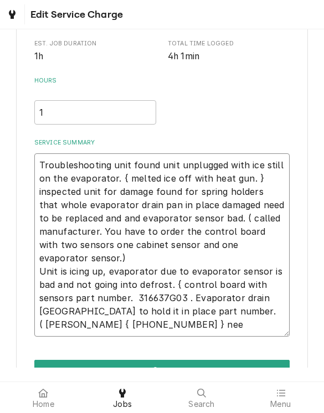
type textarea "x"
type textarea "Troubleshooting unit found unit unplugged with ice still on the evaporator. { m…"
type textarea "x"
type textarea "Troubleshooting unit found unit unplugged with ice still on the evaporator. { m…"
type textarea "x"
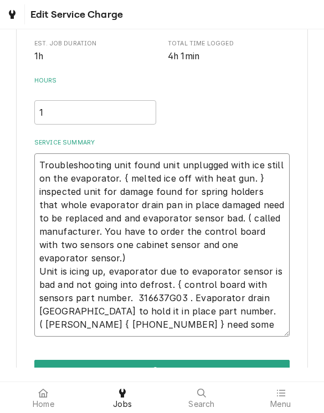
type textarea "Troubleshooting unit found unit unplugged with ice still on the evaporator. { m…"
type textarea "x"
type textarea "Troubleshooting unit found unit unplugged with ice still on the evaporator. { m…"
type textarea "x"
type textarea "Troubleshooting unit found unit unplugged with ice still on the evaporator. { m…"
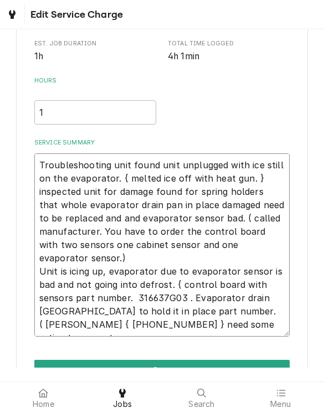
type textarea "x"
type textarea "Troubleshooting unit found unit unplugged with ice still on the evaporator. { m…"
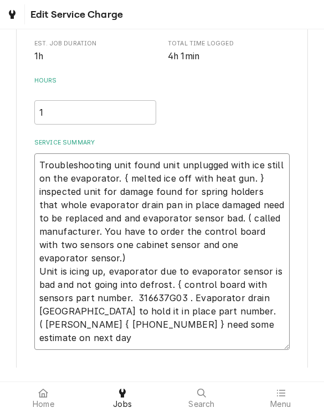
type textarea "x"
type textarea "Troubleshooting unit found unit unplugged with ice still on the evaporator. { m…"
type textarea "x"
type textarea "Troubleshooting unit found unit unplugged with ice still on the evaporator. { m…"
type textarea "x"
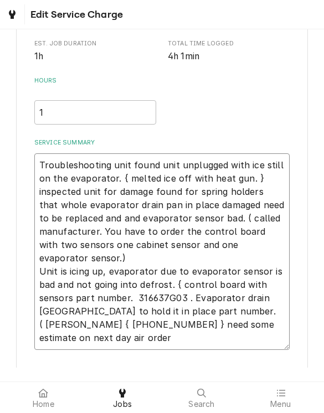
type textarea "Troubleshooting unit found unit unplugged with ice still on the evaporator. { m…"
type textarea "x"
type textarea "Troubleshooting unit found unit unplugged with ice still on the evaporator. { m…"
type textarea "x"
type textarea "Troubleshooting unit found unit unplugged with ice still on the evaporator. { m…"
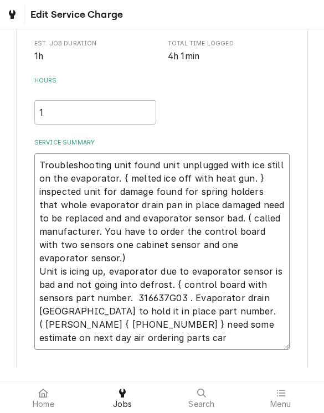
type textarea "x"
type textarea "Troubleshooting unit found unit unplugged with ice still on the evaporator. { m…"
type textarea "x"
type textarea "Troubleshooting unit found unit unplugged with ice still on the evaporator. { m…"
type textarea "x"
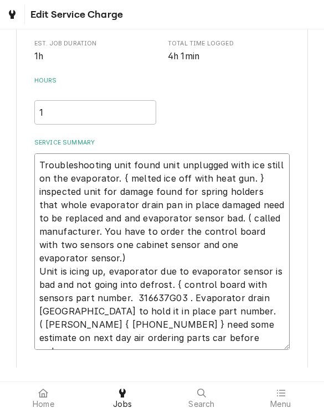
type textarea "Troubleshooting unit found unit unplugged with ice still on the evaporator. { m…"
type textarea "x"
type textarea "Troubleshooting unit found unit unplugged with ice still on the evaporator. { m…"
type textarea "x"
type textarea "Troubleshooting unit found unit unplugged with ice still on the evaporator. { m…"
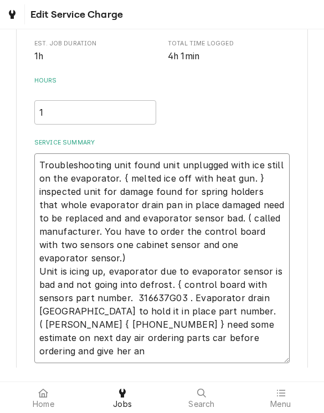
type textarea "x"
type textarea "Troubleshooting unit found unit unplugged with ice still on the evaporator. { m…"
click at [143, 336] on textarea "Troubleshooting unit found unit unplugged with ice still on the evaporator. { m…" at bounding box center [162, 258] width 256 height 210
type textarea "x"
type textarea "Troubleshooting unit found unit unplugged with ice still on the evaporator. { m…"
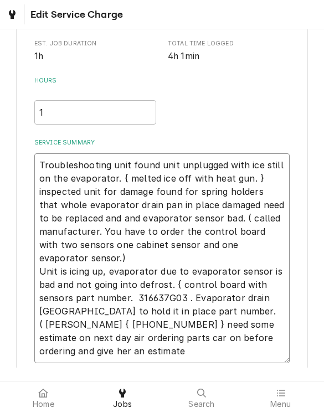
type textarea "x"
type textarea "Troubleshooting unit found unit unplugged with ice still on the evaporator. { m…"
type textarea "x"
type textarea "Troubleshooting unit found unit unplugged with ice still on the evaporator. { m…"
type textarea "x"
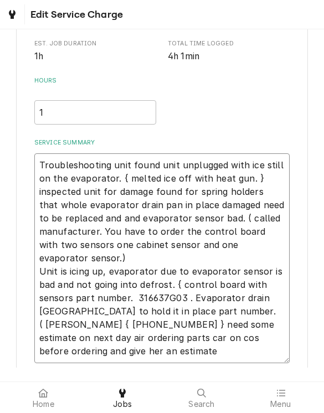
type textarea "Troubleshooting unit found unit unplugged with ice still on the evaporator. { m…"
type textarea "x"
type textarea "Troubleshooting unit found unit unplugged with ice still on the evaporator. { m…"
type textarea "x"
type textarea "Troubleshooting unit found unit unplugged with ice still on the evaporator. { m…"
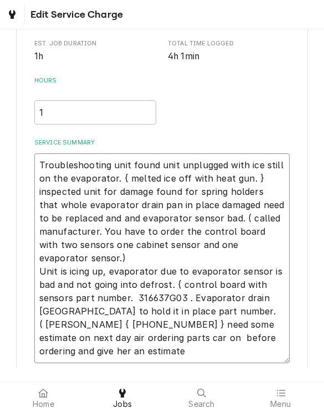
type textarea "x"
type textarea "Troubleshooting unit found unit unplugged with ice still on the evaporator. { m…"
type textarea "x"
type textarea "Troubleshooting unit found unit unplugged with ice still on the evaporator. { m…"
type textarea "x"
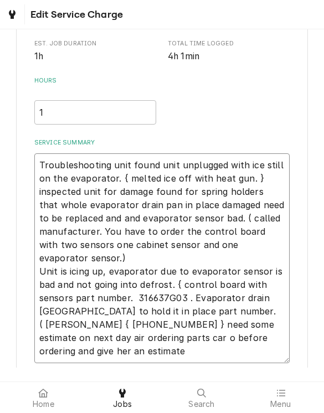
type textarea "Troubleshooting unit found unit unplugged with ice still on the evaporator. { m…"
type textarea "x"
type textarea "Troubleshooting unit found unit unplugged with ice still on the evaporator. { m…"
type textarea "x"
type textarea "Troubleshooting unit found unit unplugged with ice still on the evaporator. { m…"
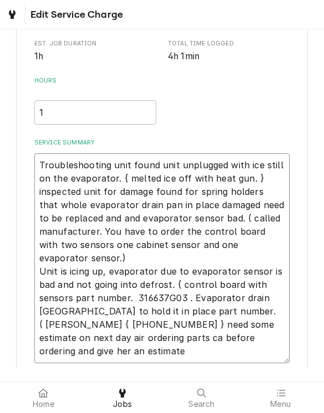
type textarea "x"
type textarea "Troubleshooting unit found unit unplugged with ice still on the evaporator. { m…"
type textarea "x"
type textarea "Troubleshooting unit found unit unplugged with ice still on the evaporator. { m…"
type textarea "x"
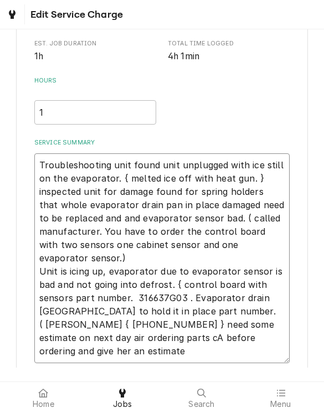
type textarea "Troubleshooting unit found unit unplugged with ice still on the evaporator. { m…"
type textarea "x"
click at [105, 348] on textarea "Troubleshooting unit found unit unplugged with ice still on the evaporator. { m…" at bounding box center [162, 258] width 256 height 210
type textarea "Troubleshooting unit found unit unplugged with ice still on the evaporator. { m…"
type textarea "x"
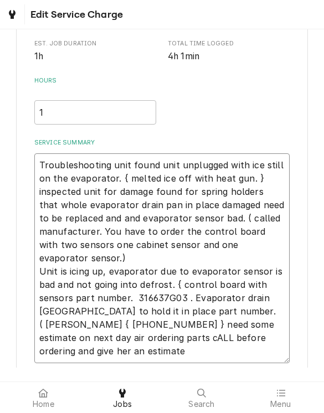
type textarea "Troubleshooting unit found unit unplugged with ice still on the evaporator. { m…"
type textarea "x"
type textarea "Troubleshooting unit found unit unplugged with ice still on the evaporator. { m…"
type textarea "x"
type textarea "Troubleshooting unit found unit unplugged with ice still on the evaporator. { m…"
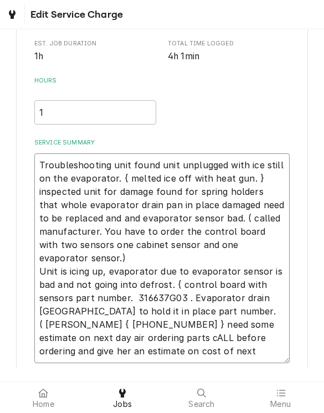
type textarea "x"
type textarea "Troubleshooting unit found unit unplugged with ice still on the evaporator. { m…"
type textarea "x"
type textarea "Troubleshooting unit found unit unplugged with ice still on the evaporator. { m…"
type textarea "x"
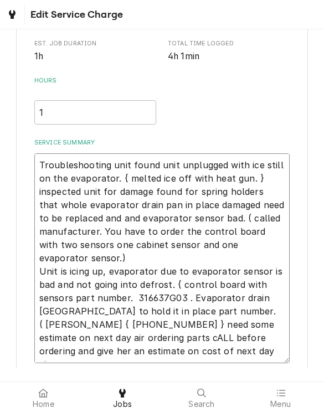
type textarea "Troubleshooting unit found unit unplugged with ice still on the evaporator. { m…"
type textarea "x"
type textarea "Troubleshooting unit found unit unplugged with ice still on the evaporator. { m…"
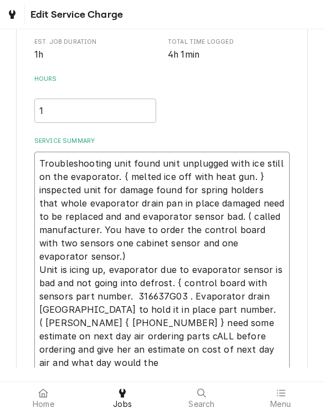
type textarea "x"
type textarea "Troubleshooting unit found unit unplugged with ice still on the evaporator. { m…"
type textarea "x"
type textarea "Troubleshooting unit found unit unplugged with ice still on the evaporator. { m…"
type textarea "x"
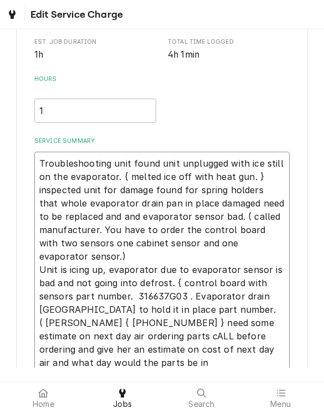
type textarea "Troubleshooting unit found unit unplugged with ice still on the evaporator. { m…"
type textarea "x"
type textarea "Troubleshooting unit found unit unplugged with ice still on the evaporator. { m…"
type textarea "x"
type textarea "Troubleshooting unit found unit unplugged with ice still on the evaporator. { m…"
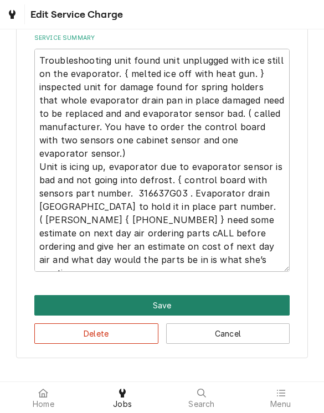
click at [161, 300] on button "Save" at bounding box center [162, 305] width 256 height 20
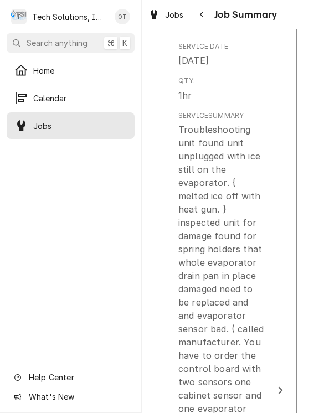
type textarea "x"
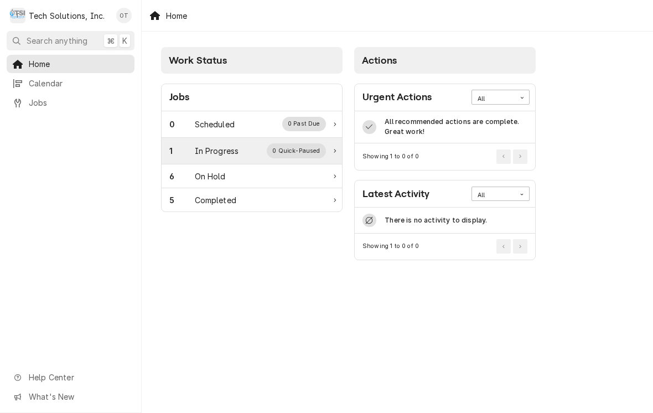
click at [323, 148] on div "0 Quick-Paused" at bounding box center [296, 150] width 59 height 14
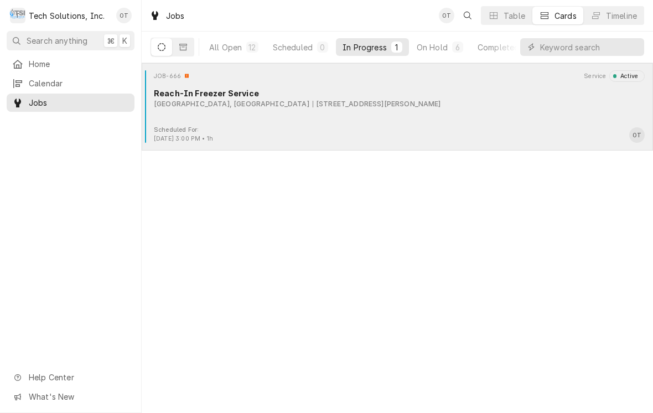
click at [321, 104] on div "[STREET_ADDRESS][PERSON_NAME]" at bounding box center [377, 104] width 128 height 10
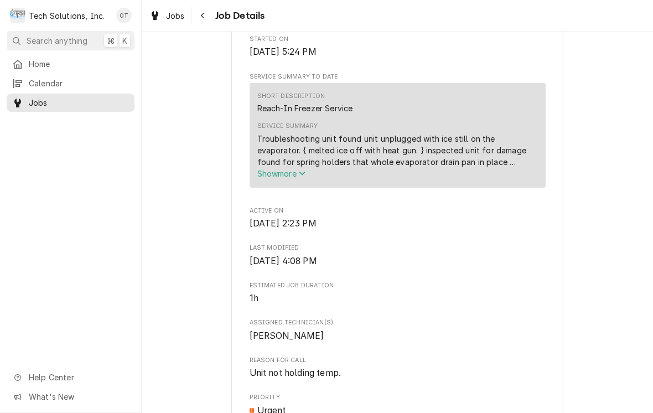
scroll to position [344, 0]
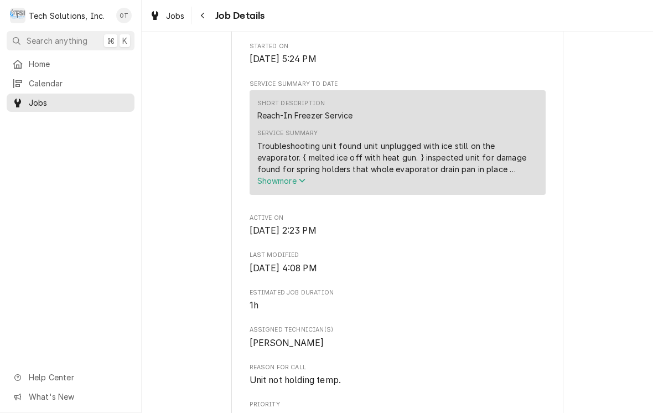
click at [299, 176] on span "Show more" at bounding box center [281, 180] width 49 height 9
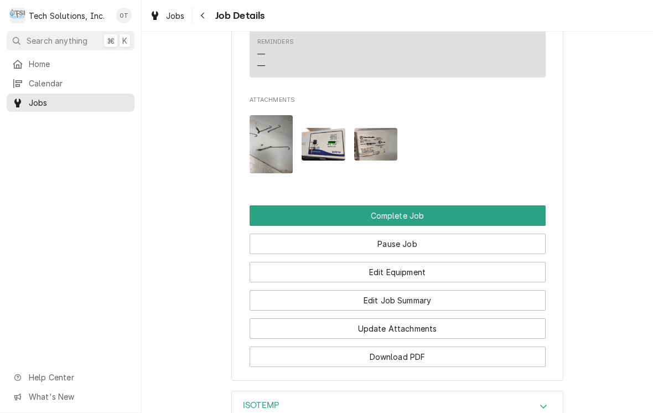
scroll to position [1077, 0]
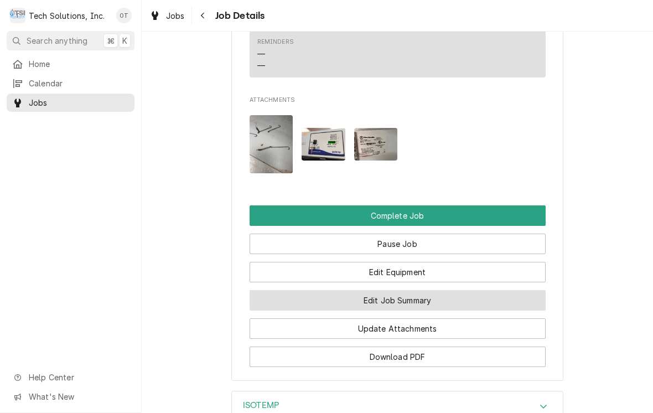
click at [396, 290] on button "Edit Job Summary" at bounding box center [397, 300] width 296 height 20
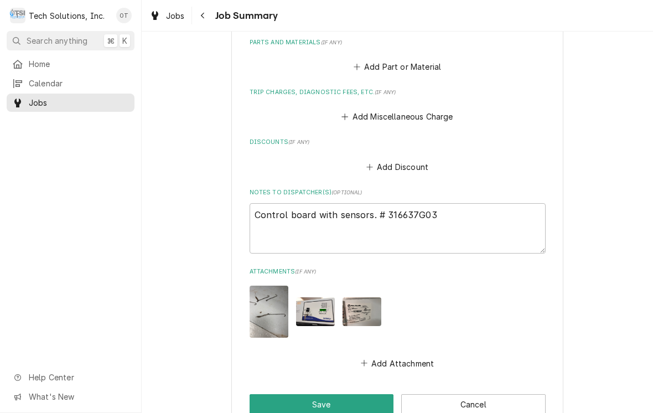
scroll to position [628, 0]
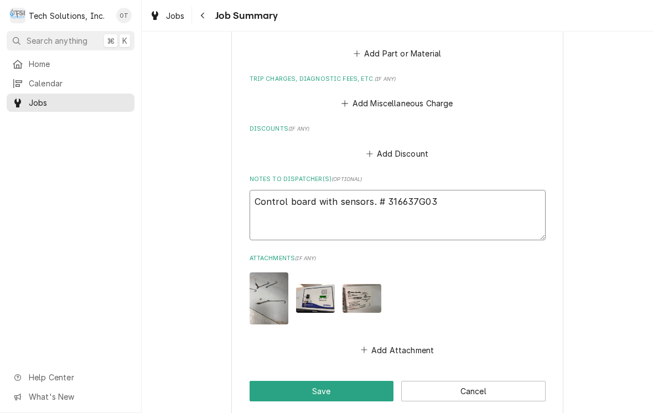
click at [268, 204] on textarea "Control board with sensors. # 316637G03" at bounding box center [397, 215] width 296 height 50
click at [268, 207] on textarea "Control board with sensors. # 316637G03" at bounding box center [397, 215] width 296 height 50
type textarea "Control board with sensors. # 316637G03"
type textarea "x"
type textarea "Control board with sensors. # 316637G03"
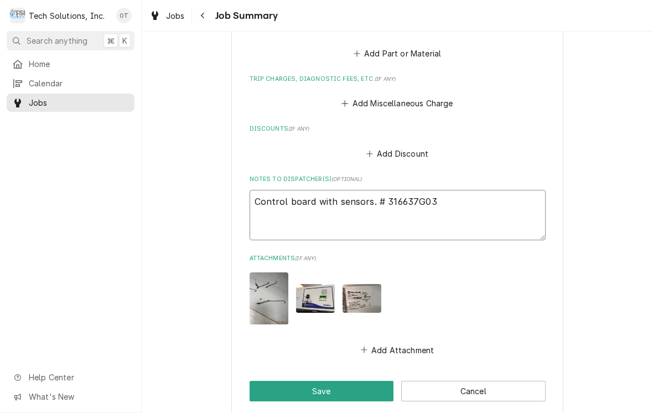
type textarea "x"
type textarea "Control board with sensors. # 316637G03 Spr"
type textarea "x"
type textarea "Control board with sensors. # 316637G03 Sprin"
type textarea "x"
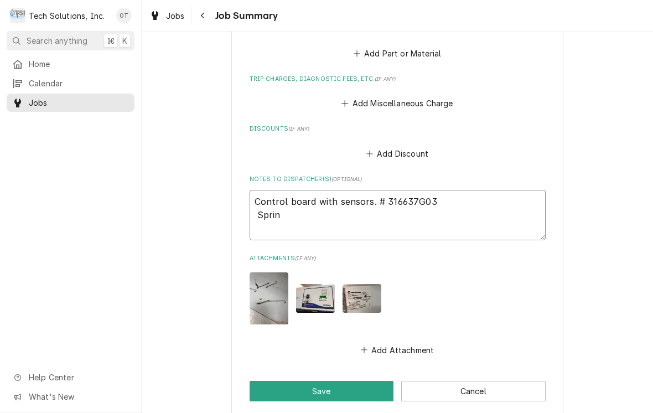
type textarea "Control board with sensors. # 316637G03 Spring"
type textarea "x"
type textarea "Control board with sensors. # 316637G03 Spring"
type textarea "x"
type textarea "Control board with sensors. # 316637G03 Spring #"
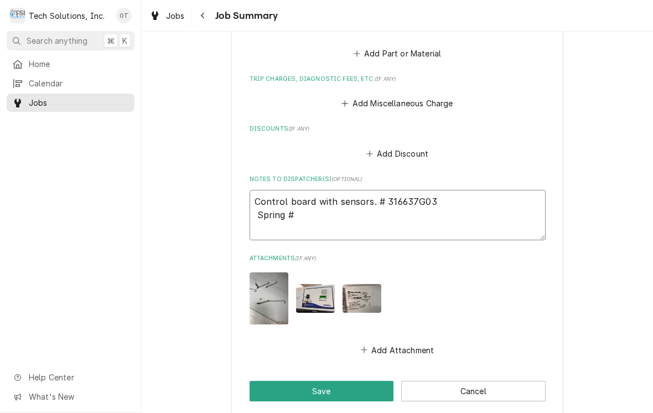
type textarea "x"
type textarea "Control board with sensors. # 316637G03 Spring #"
type textarea "x"
type textarea "Control board with sensors. # 316637G03 Spring # qu"
type textarea "x"
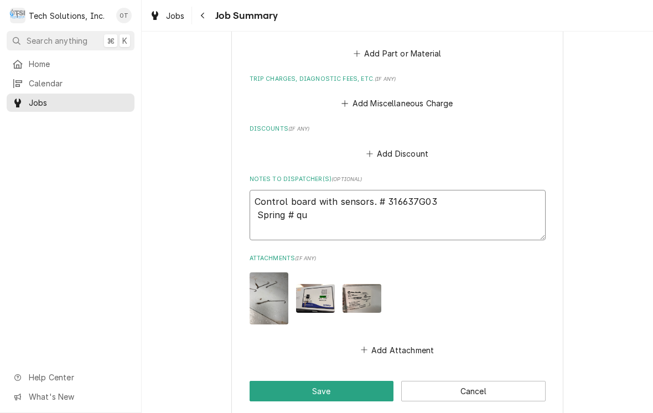
type textarea "Control board with sensors. # 316637G03 Spring # qual"
type textarea "x"
type textarea "Control board with sensors. # 316637G03 Spring # qualit"
type textarea "x"
type textarea "Control board with sensors. # 316637G03 Spring # quality"
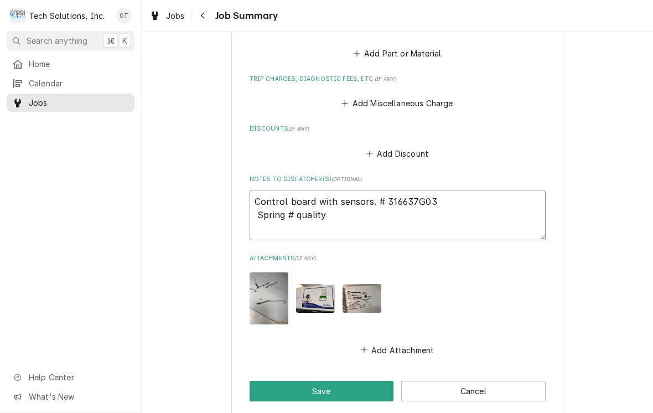
type textarea "x"
type textarea "Control board with sensors. # 316637G03 Spring # quality for"
type textarea "x"
type textarea "Control board with sensors. # 316637G03 Spring # quality"
type textarea "x"
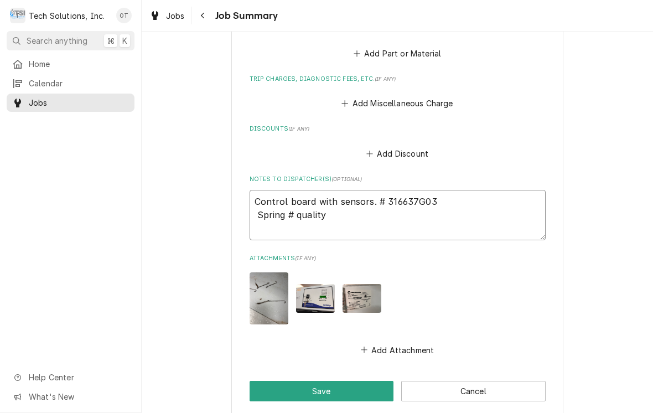
type textarea "Control board with sensors. # 316637G03 Spring # quality four"
type textarea "x"
type textarea "Control board with sensors. # 316637G03 Spring # quality fou"
type textarea "x"
type textarea "Control board with sensors. # 316637G03 Spring # quality fo"
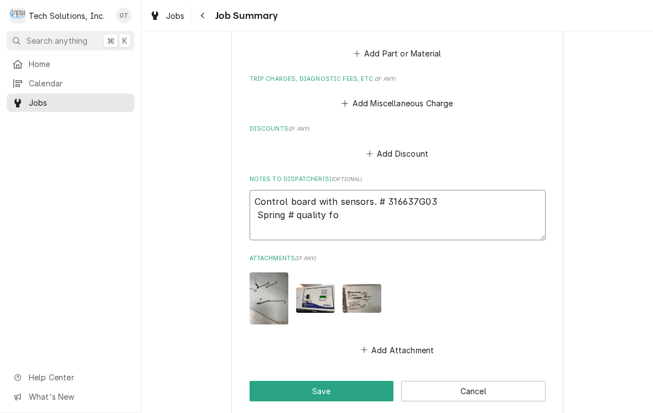
type textarea "x"
type textarea "Control board with sensors. # 316637G03 Spring # quality f"
type textarea "x"
type textarea "Control board with sensors. # 316637G03 Spring # quality"
type textarea "x"
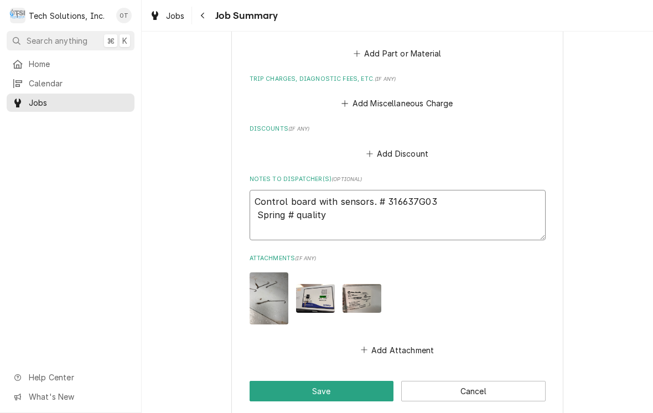
type textarea "Control board with sensors. # 316637G03 Spring # quality 4"
type textarea "x"
type textarea "Control board with sensors. # 316637G03 Spring # quality 4"
type textarea "x"
type textarea "Control board with sensors. # 316637G03 Spring # quality 4."
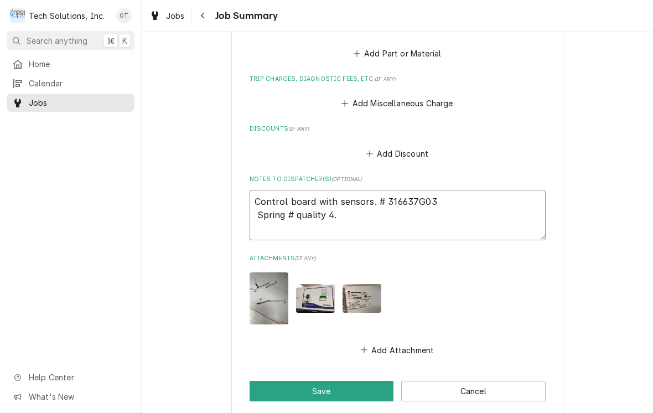
type textarea "x"
type textarea "Control board with sensors. # 316637G03 Spring # quality 4."
type textarea "x"
type textarea "Control board with sensors. # 316637G03 Spring # quality 4. {"
type textarea "x"
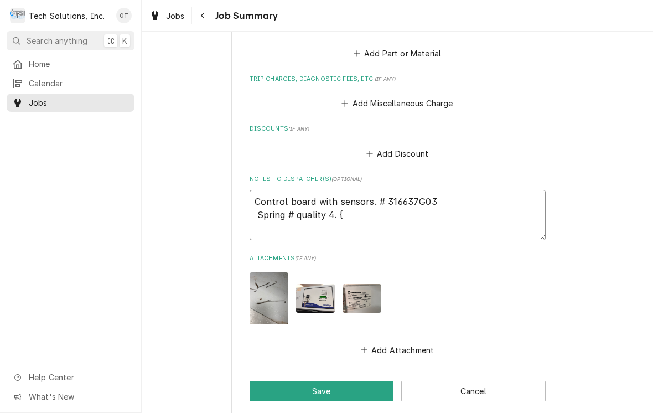
type textarea "Control board with sensors. # 316637G03 Spring # quality 4. {"
type textarea "x"
type textarea "Control board with sensors. # 316637G03 Spring # quality 4. { #"
type textarea "x"
type textarea "Control board with sensors. # 316637G03 Spring # quality 4. { #"
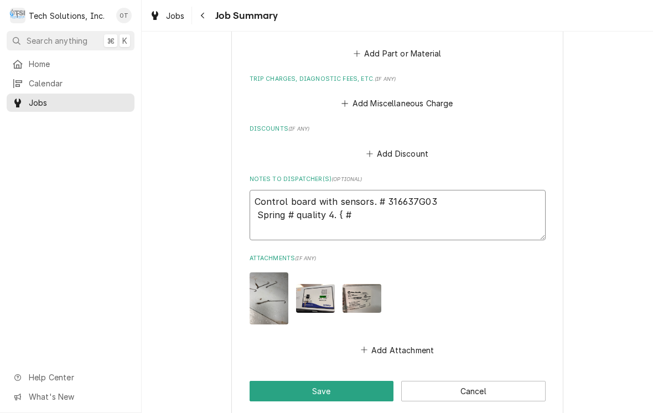
type textarea "x"
type textarea "Control board with sensors. # 316637G03 Spring # quality 4. { # 4"
type textarea "x"
type textarea "Control board with sensors. # 316637G03 Spring # quality 4. { # 40"
type textarea "x"
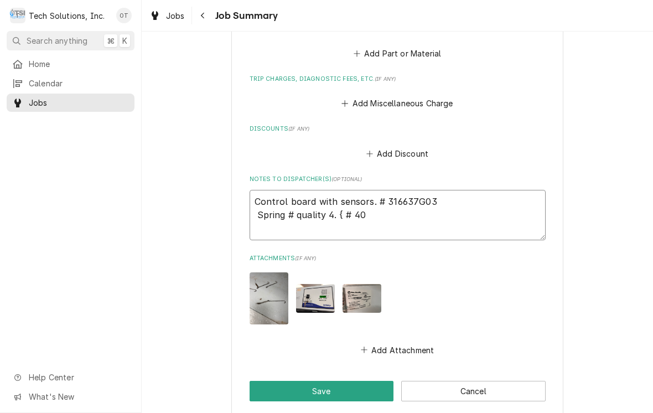
type textarea "Control board with sensors. # 316637G03 Spring # quality 4. { # 404"
type textarea "x"
type textarea "Control board with sensors. # 316637G03 Spring # quality 4. { # 404-"
type textarea "x"
type textarea "Control board with sensors. # 316637G03 Spring # quality 4. { # 404-4"
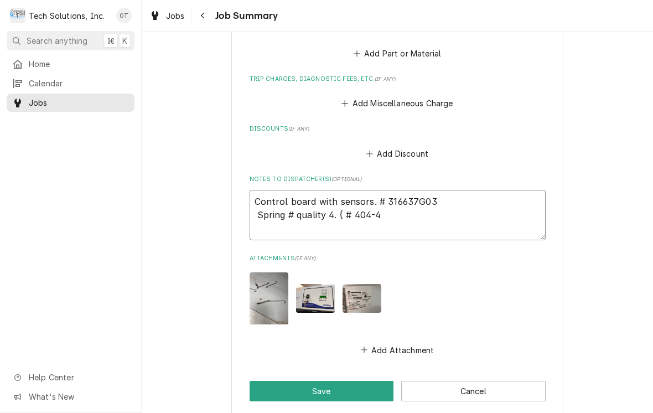
type textarea "x"
type textarea "Control board with sensors. # 316637G03 Spring # quality 4. { # 404-41"
type textarea "x"
type textarea "Control board with sensors. # 316637G03 Spring # quality 4. { # 404-414"
type textarea "x"
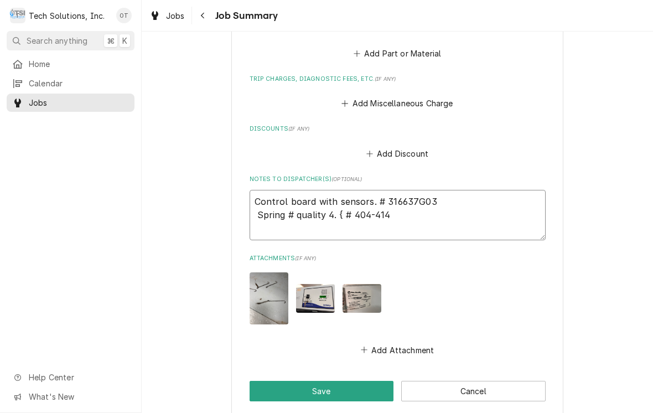
type textarea "Control board with sensors. # 316637G03 Spring # quality 4. { # 404-414A"
type textarea "x"
type textarea "Control board with sensors. # 316637G03 Spring # quality 4. { # 404-414A }"
type textarea "x"
type textarea "Control board with sensors. # 316637G03 Spring # quality 4. { # 404-414A }"
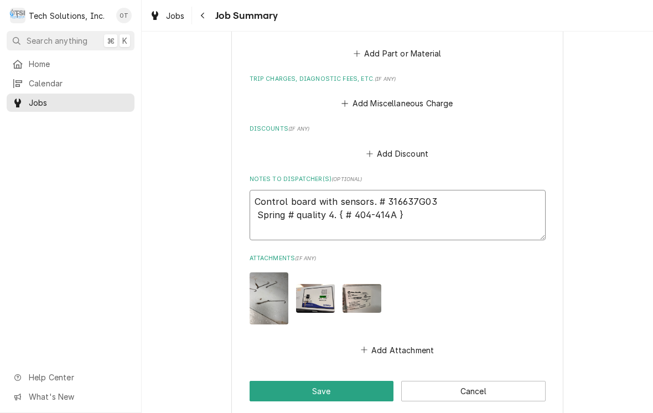
type textarea "x"
type textarea "Control board with sensors. # 316637G03 Spring # quality 4. { # 404-414A } K"
type textarea "x"
type textarea "Control board with sensors. # 316637G03 Spring # quality 4. { # 404-414A } KR"
type textarea "x"
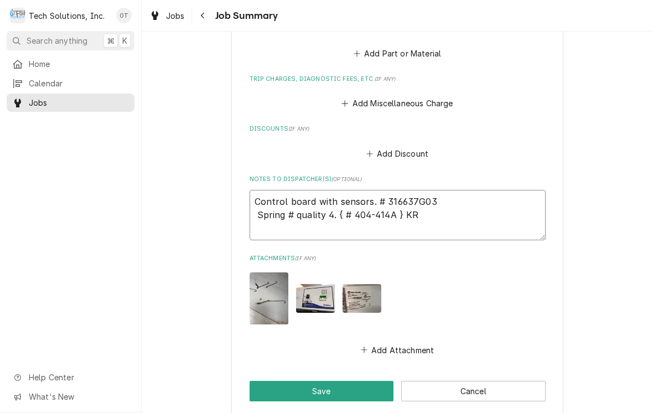
type textarea "Control board with sensors. # 316637G03 Spring # quality 4. { # 404-414A } KRI"
type textarea "x"
type textarea "Control board with sensors. # 316637G03 Spring # quality 4. { # 404-414A } KRIT"
type textarea "x"
type textarea "Control board with sensors. # 316637G03 Spring # quality 4. { # 404-414A } KRI"
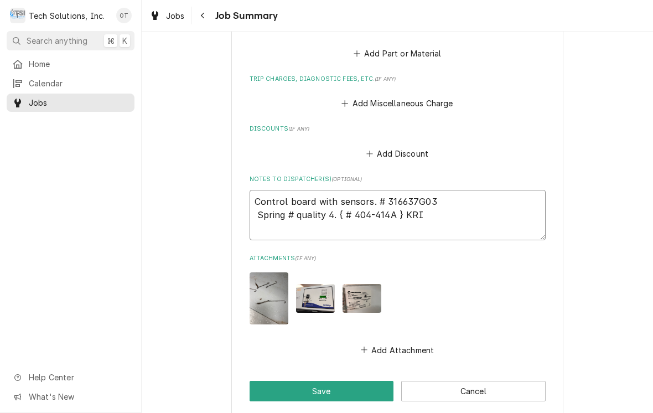
type textarea "x"
type textarea "Control board with sensors. # 316637G03 Spring # quality 4. { # 404-414A } KRIS"
type textarea "x"
type textarea "Control board with sensors. # 316637G03 Spring # quality 4. { # 404-414A } KRIST"
type textarea "x"
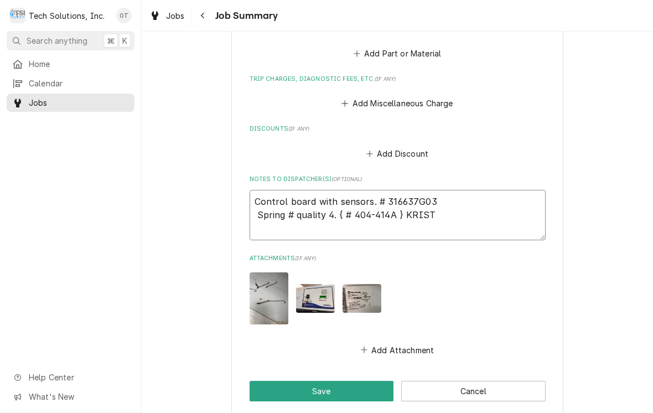
type textarea "Control board with sensors. # 316637G03 Spring # quality 4. { # 404-414A } KRIS…"
type textarea "x"
type textarea "Control board with sensors. # 316637G03 Spring # quality 4. { # 404-414A } KRIS…"
type textarea "x"
type textarea "Control board with sensors. # 316637G03 Spring # quality 4. { # 404-414A } KRIS…"
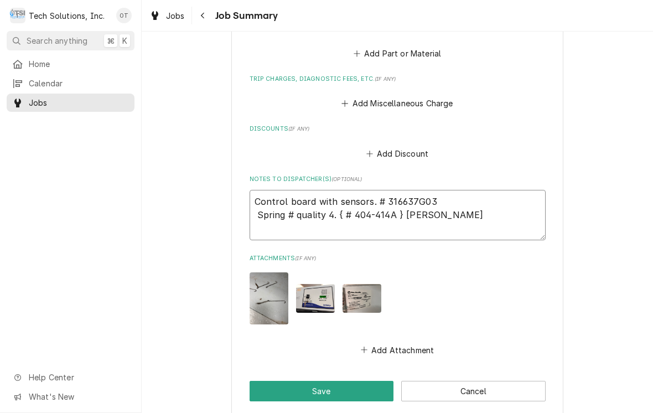
type textarea "x"
type textarea "Control board with sensors. # 316637G03 Spring # quality 4. { # 404-414A } KRIS…"
type textarea "x"
type textarea "Control board with sensors. # 316637G03 Spring # quality 4. { # 404-414A } KRIS…"
type textarea "x"
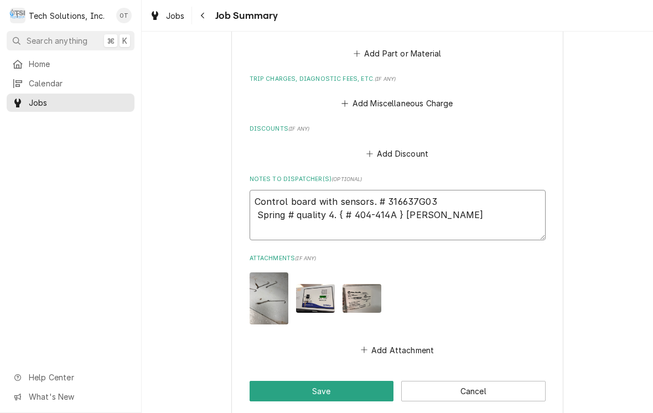
type textarea "Control board with sensors. # 316637G03 Spring # quality 4. { # 404-414A } KRIS…"
type textarea "x"
type textarea "Control board with sensors. # 316637G03 Spring # quality 4. { # 404-414A } KRIS…"
type textarea "x"
type textarea "Control board with sensors. # 316637G03 Spring # quality 4. { # 404-414A } KRIS…"
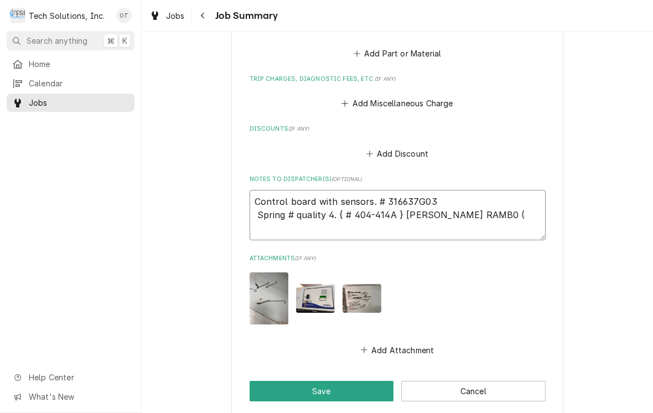
type textarea "x"
type textarea "Control board with sensors. # 316637G03 Spring # quality 4. { # 404-414A } KRIS…"
type textarea "x"
type textarea "Control board with sensors. # 316637G03 Spring # quality 4. { # 404-414A } KRIS…"
type textarea "x"
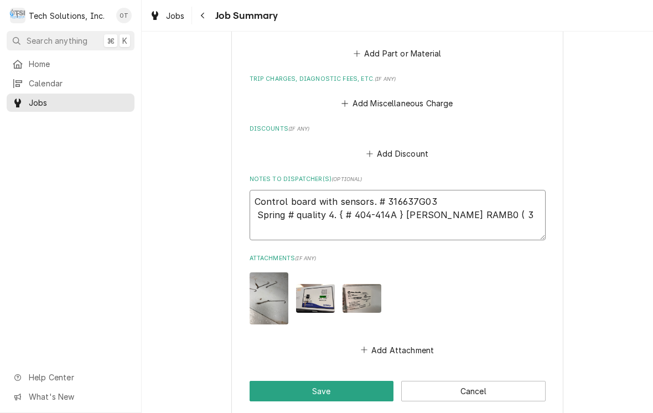
type textarea "Control board with sensors. # 316637G03 Spring # quality 4. { # 404-414A } KRIS…"
type textarea "x"
type textarea "Control board with sensors. # 316637G03 Spring # quality 4. { # 404-414A } KRIS…"
type textarea "x"
type textarea "Control board with sensors. # 316637G03 Spring # quality 4. { # 404-414A } KRIS…"
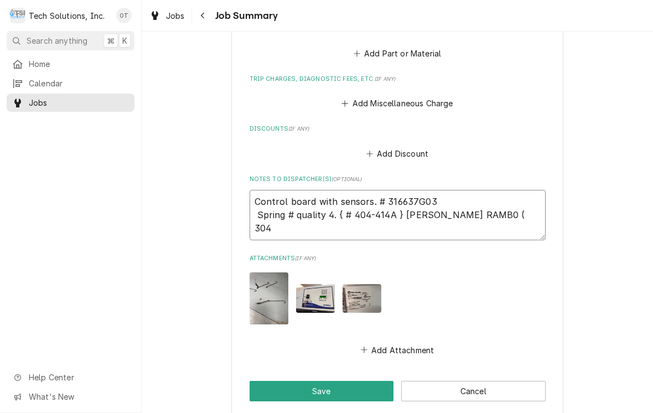
type textarea "x"
type textarea "Control board with sensors. # 316637G03 Spring # quality 4. { # 404-414A } KRIS…"
type textarea "x"
type textarea "Control board with sensors. # 316637G03 Spring # quality 4. { # 404-414A } KRIS…"
type textarea "x"
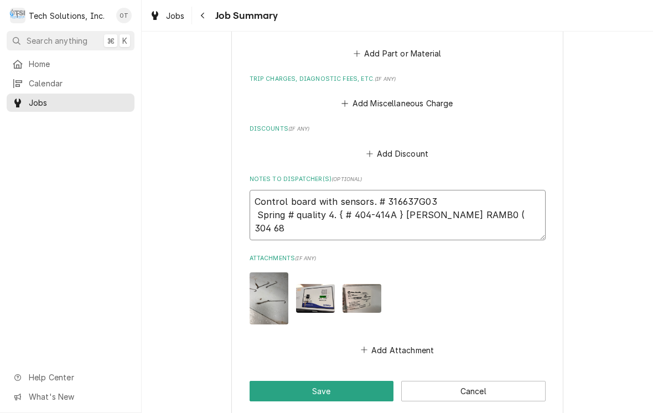
type textarea "Control board with sensors. # 316637G03 Spring # quality 4. { # 404-414A } KRIS…"
type textarea "x"
type textarea "Control board with sensors. # 316637G03 Spring # quality 4. { # 404-414A } KRIS…"
type textarea "x"
type textarea "Control board with sensors. # 316637G03 Spring # quality 4. { # 404-414A } KRIS…"
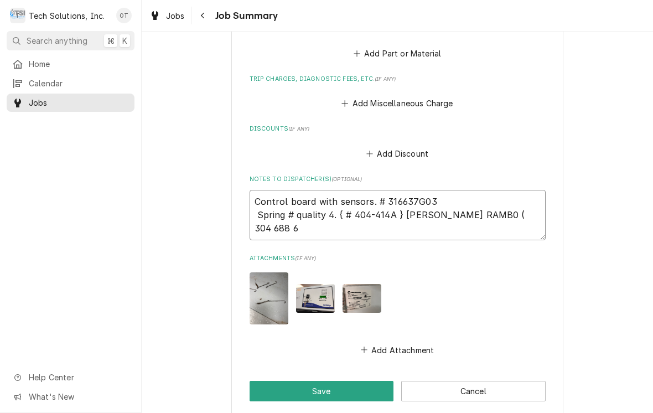
type textarea "x"
type textarea "Control board with sensors. # 316637G03 Spring # quality 4. { # 404-414A } KRIS…"
type textarea "x"
type textarea "Control board with sensors. # 316637G03 Spring # quality 4. { # 404-414A } KRIS…"
type textarea "x"
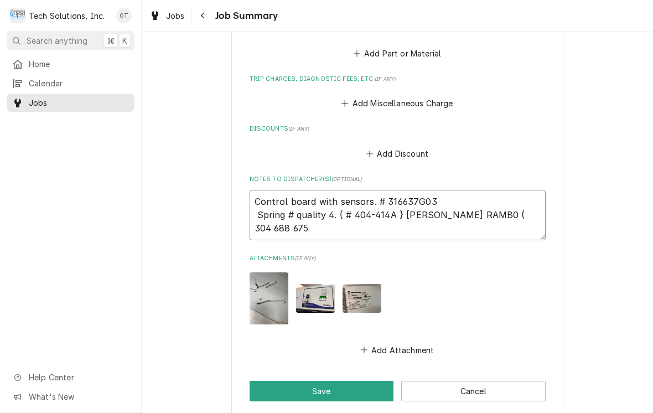
type textarea "Control board with sensors. # 316637G03 Spring # quality 4. { # 404-414A } KRIS…"
type textarea "x"
type textarea "Control board with sensors. # 316637G03 Spring # quality 4. { # 404-414A } KRIS…"
type textarea "x"
type textarea "Control board with sensors. # 316637G03 Spring # quality 4. { # 404-414A } KRIS…"
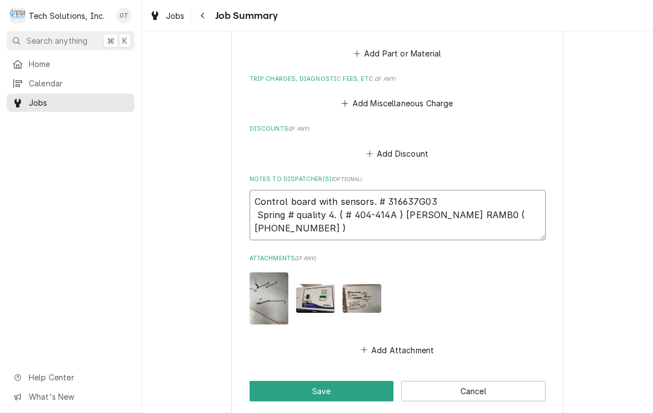
type textarea "x"
type textarea "Control board with sensors. # 316637G03 Spring # quality 4. { # 404-414A } KRIS…"
type textarea "x"
type textarea "Control board with sensors. # 316637G03 Spring # quality 4. { # 404-414A } KRIS…"
type textarea "x"
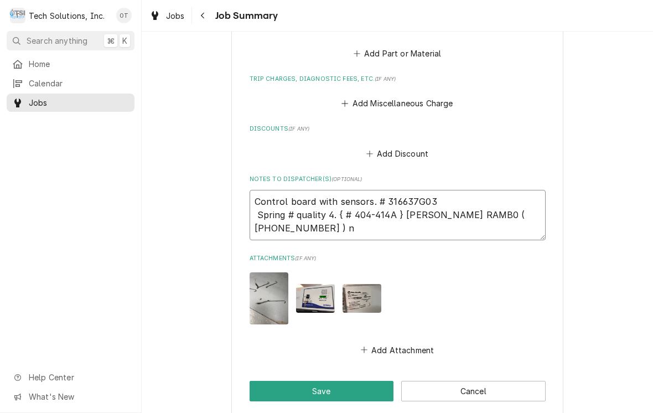
type textarea "Control board with sensors. # 316637G03 Spring # quality 4. { # 404-414A } KRIS…"
type textarea "x"
type textarea "Control board with sensors. # 316637G03 Spring # quality 4. { # 404-414A } KRIS…"
type textarea "x"
type textarea "Control board with sensors. # 316637G03 Spring # quality 4. { # 404-414A } KRIS…"
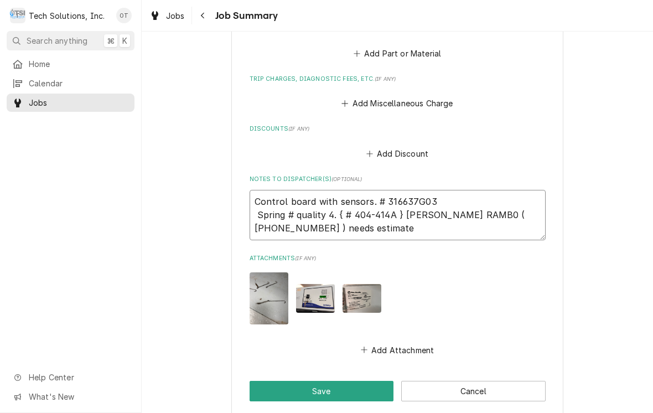
type textarea "x"
type textarea "Control board with sensors. # 316637G03 Spring # quality 4. { # 404-414A } KRIS…"
type textarea "x"
type textarea "Control board with sensors. # 316637G03 Spring # quality 4. { # 404-414A } KRIS…"
type textarea "x"
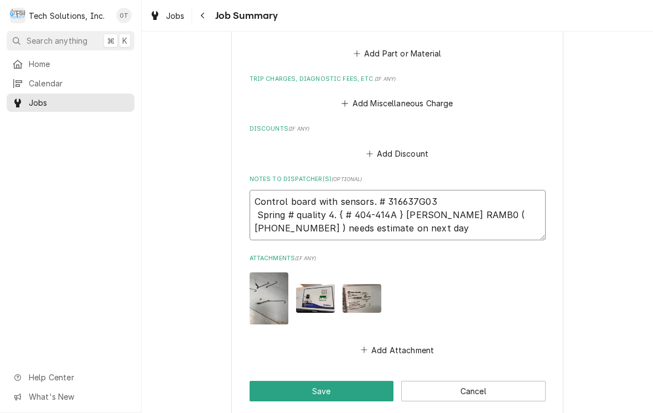
type textarea "Control board with sensors. # 316637G03 Spring # quality 4. { # 404-414A } KRIS…"
type textarea "x"
type textarea "Control board with sensors. # 316637G03 Spring # quality 4. { # 404-414A } KRIS…"
type textarea "x"
type textarea "Control board with sensors. # 316637G03 Spring # quality 4. { # 404-414A } KRIS…"
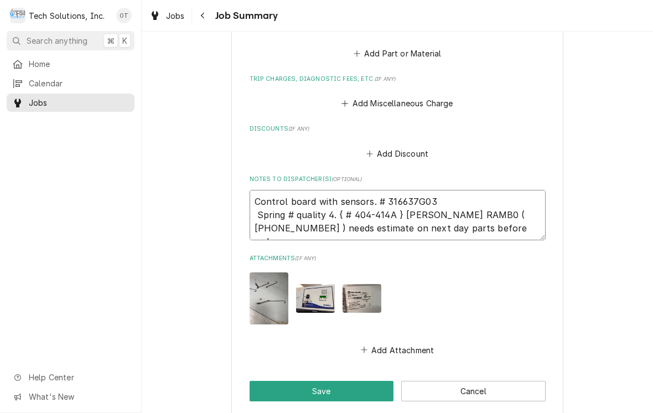
type textarea "x"
type textarea "Control board with sensors. # 316637G03 Spring # quality 4. { # 404-414A } KRIS…"
type textarea "x"
type textarea "Control board with sensors. # 316637G03 Spring # quality 4. { # 404-414A } KRIS…"
type textarea "x"
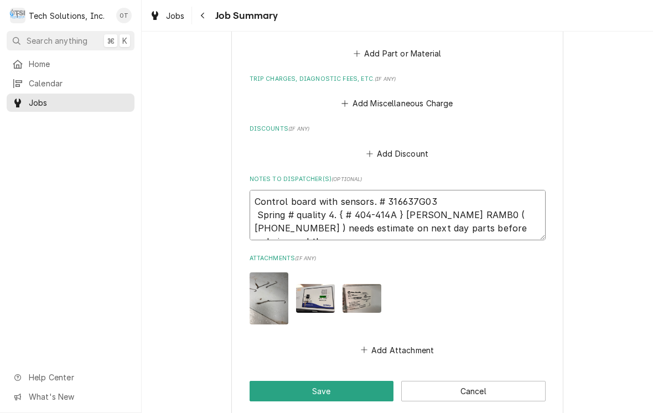
type textarea "Control board with sensors. # 316637G03 Spring # quality 4. { # 404-414A } KRIS…"
type textarea "x"
type textarea "Control board with sensors. # 316637G03 Spring # quality 4. { # 404-414A } KRIS…"
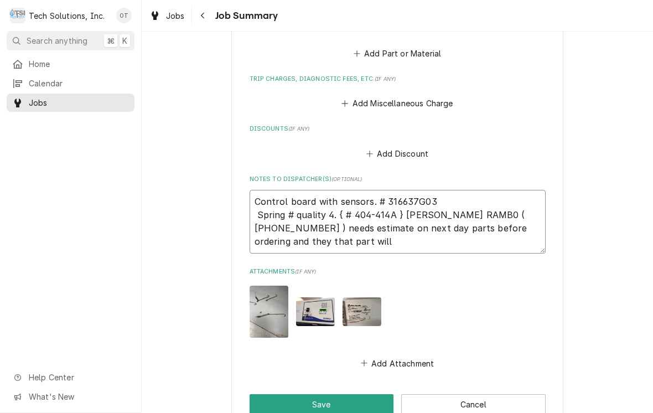
type textarea "x"
type textarea "Control board with sensors. # 316637G03 Spring # quality 4. { # 404-414A } KRIS…"
type textarea "x"
type textarea "Control board with sensors. # 316637G03 Spring # quality 4. { # 404-414A } KRIS…"
type textarea "x"
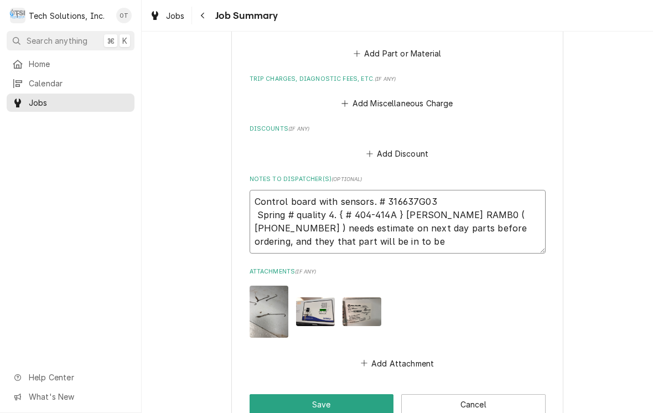
type textarea "Control board with sensors. # 316637G03 Spring # quality 4. { # 404-414A } KRIS…"
type textarea "x"
type textarea "Control board with sensors. # 316637G03 Spring # quality 4. { # 404-414A } [PER…"
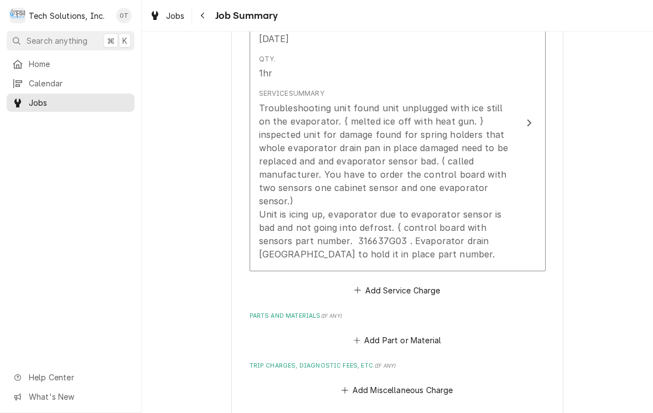
scroll to position [349, 0]
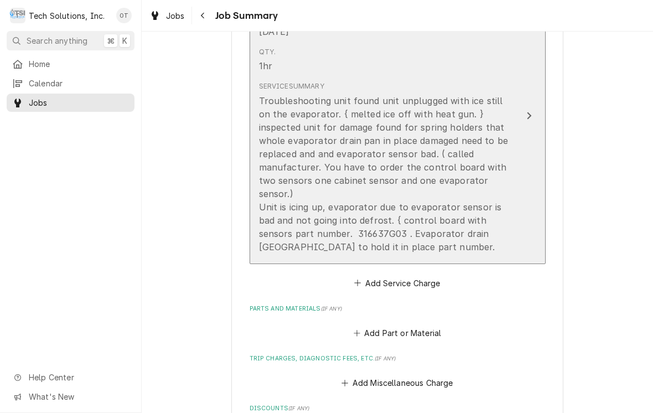
click at [410, 235] on div "Troubleshooting unit found unit unplugged with ice still on the evaporator. { m…" at bounding box center [386, 173] width 254 height 159
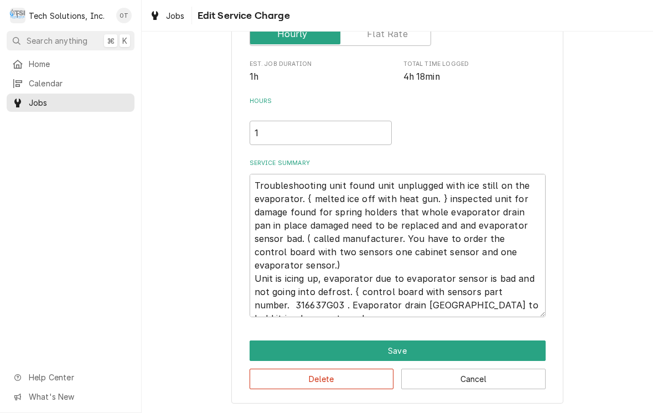
scroll to position [190, 0]
click at [323, 305] on textarea "Troubleshooting unit found unit unplugged with ice still on the evaporator. { m…" at bounding box center [397, 245] width 296 height 143
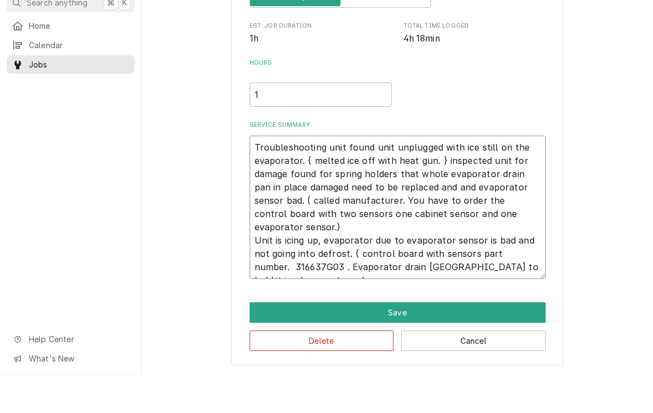
type textarea "x"
type textarea "Troubleshooting unit found unit unplugged with ice still on the evaporator. { m…"
type textarea "x"
type textarea "Troubleshooting unit found unit unplugged with ice still on the evaporator. { m…"
type textarea "x"
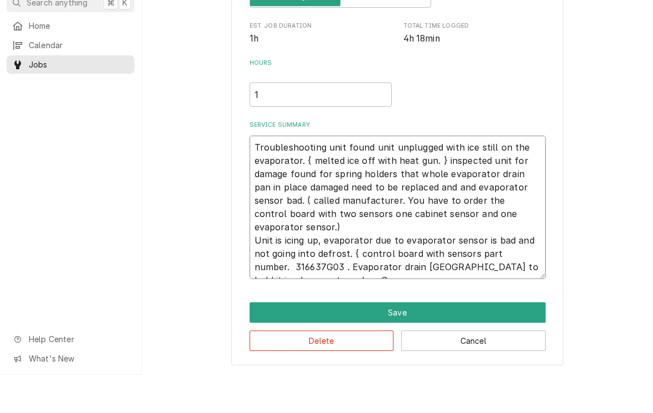
type textarea "Troubleshooting unit found unit unplugged with ice still on the evaporator. { m…"
type textarea "x"
type textarea "Troubleshooting unit found unit unplugged with ice still on the evaporator. { m…"
type textarea "x"
type textarea "Troubleshooting unit found unit unplugged with ice still on the evaporator. { m…"
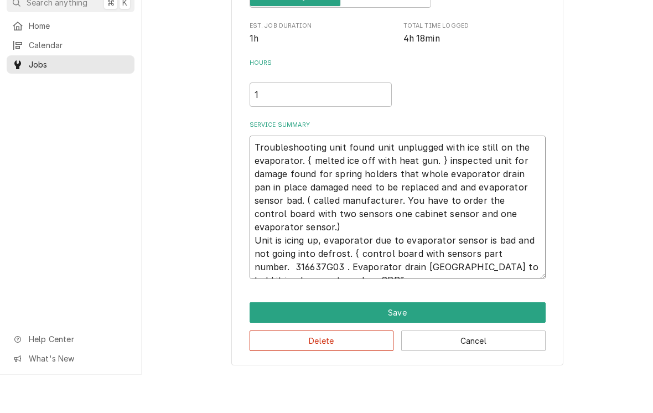
type textarea "x"
type textarea "Troubleshooting unit found unit unplugged with ice still on the evaporator. { m…"
type textarea "x"
type textarea "Troubleshooting unit found unit unplugged with ice still on the evaporator. { m…"
type textarea "x"
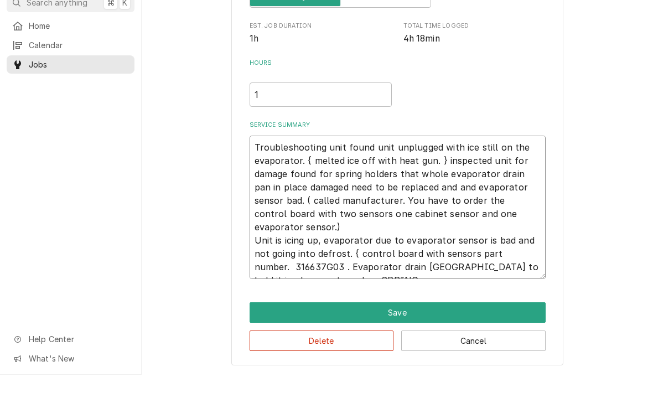
type textarea "Troubleshooting unit found unit unplugged with ice still on the evaporator. { m…"
type textarea "x"
type textarea "Troubleshooting unit found unit unplugged with ice still on the evaporator. { m…"
type textarea "x"
type textarea "Troubleshooting unit found unit unplugged with ice still on the evaporator. { m…"
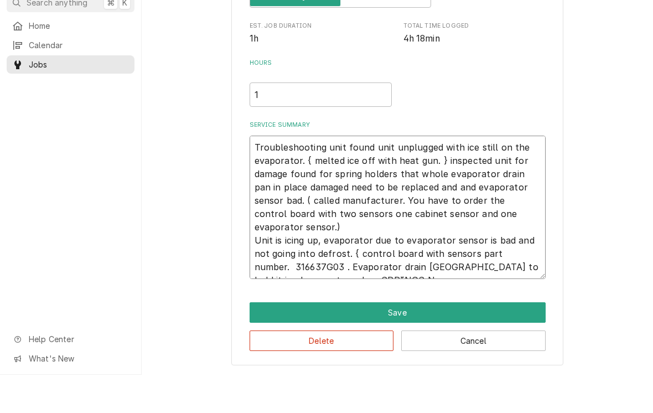
type textarea "x"
type textarea "Troubleshooting unit found unit unplugged with ice still on the evaporator. { m…"
type textarea "x"
type textarea "Troubleshooting unit found unit unplugged with ice still on the evaporator. { m…"
type textarea "x"
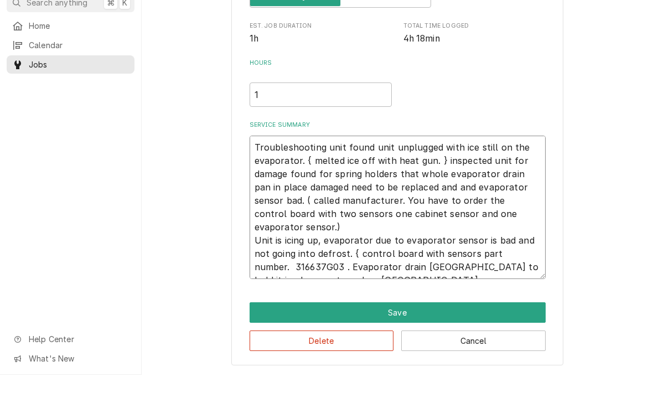
type textarea "Troubleshooting unit found unit unplugged with ice still on the evaporator. { m…"
type textarea "x"
type textarea "Troubleshooting unit found unit unplugged with ice still on the evaporator. { m…"
type textarea "x"
type textarea "Troubleshooting unit found unit unplugged with ice still on the evaporator. { m…"
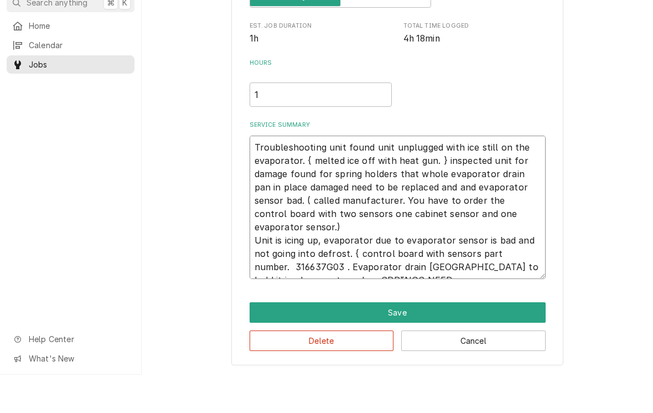
type textarea "x"
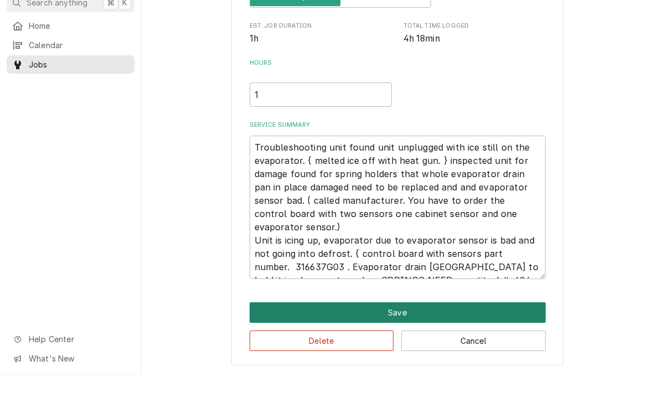
click at [398, 340] on button "Save" at bounding box center [397, 350] width 296 height 20
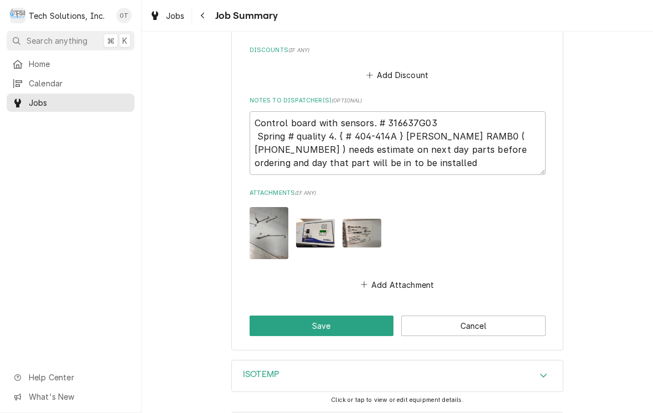
scroll to position [720, 0]
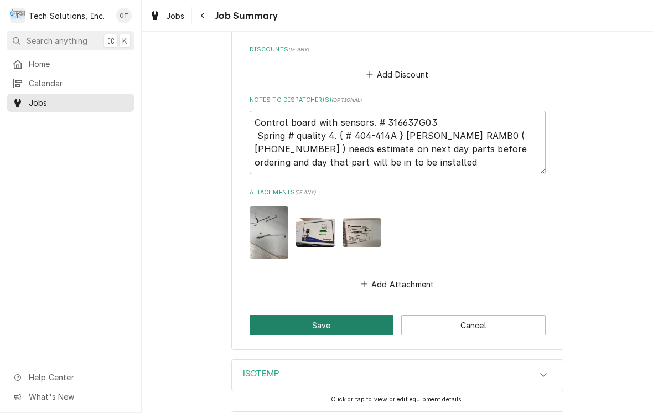
click at [323, 315] on button "Save" at bounding box center [321, 325] width 144 height 20
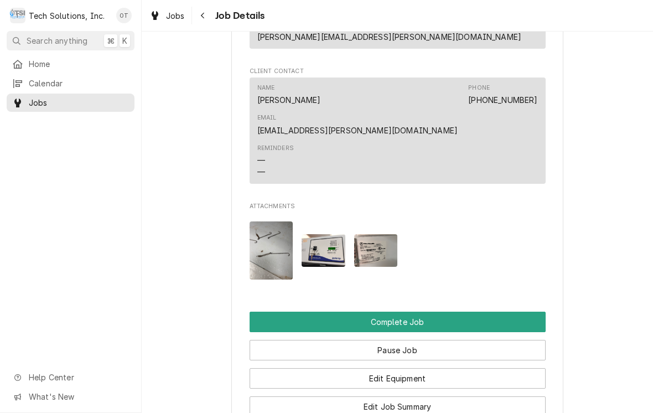
scroll to position [955, 0]
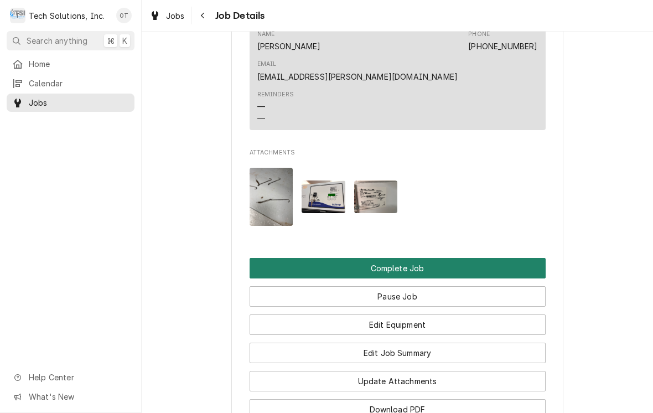
click at [405, 258] on button "Complete Job" at bounding box center [397, 268] width 296 height 20
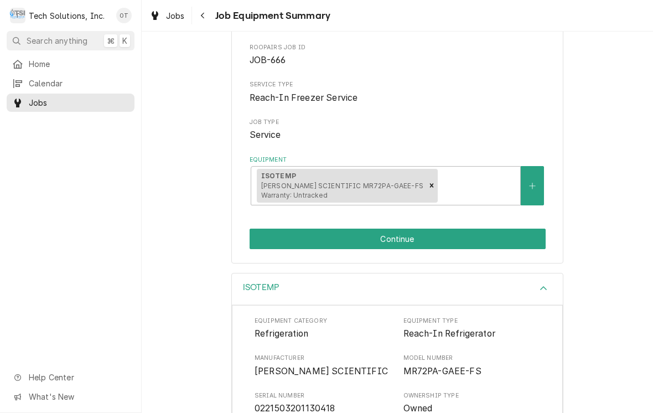
scroll to position [109, 0]
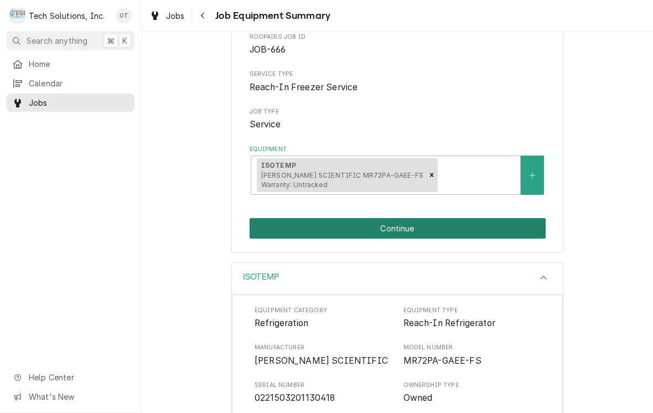
click at [397, 223] on button "Continue" at bounding box center [397, 228] width 296 height 20
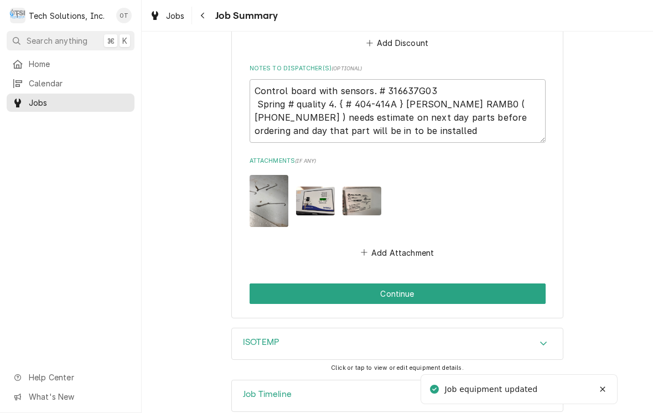
scroll to position [751, 0]
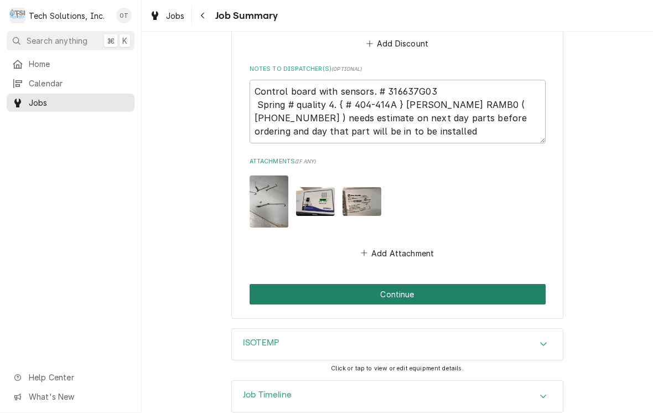
click at [404, 284] on button "Continue" at bounding box center [397, 294] width 296 height 20
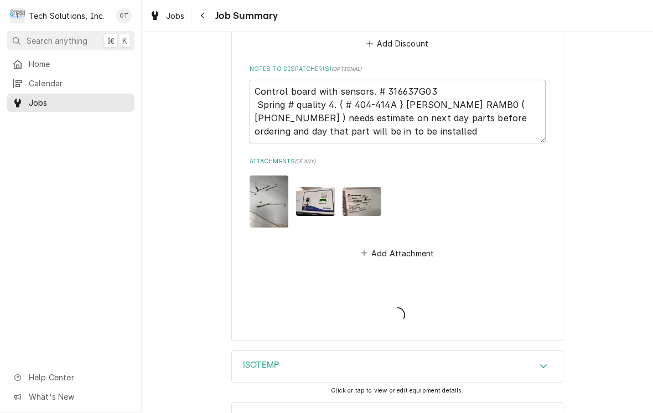
type textarea "x"
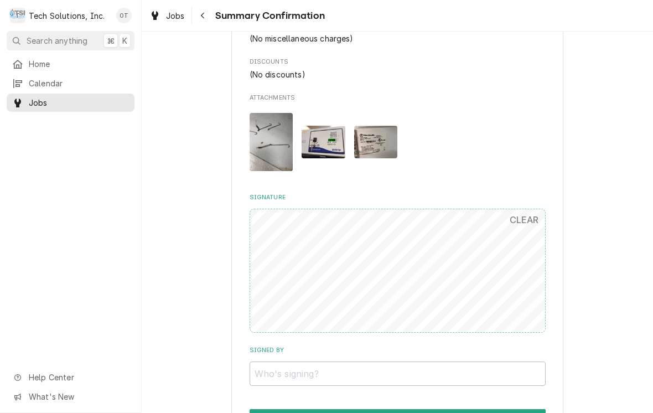
scroll to position [581, 0]
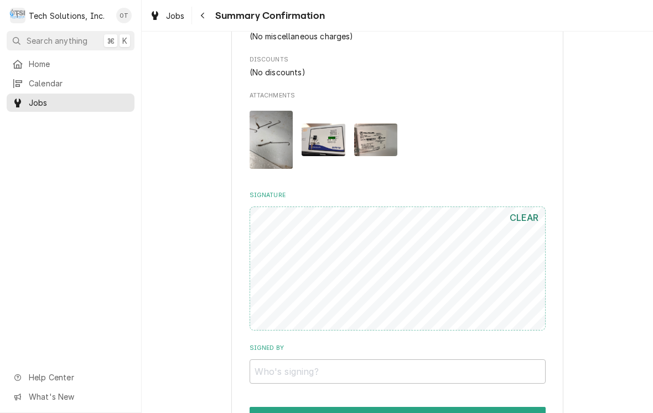
click at [527, 207] on button "CLEAR" at bounding box center [524, 217] width 43 height 22
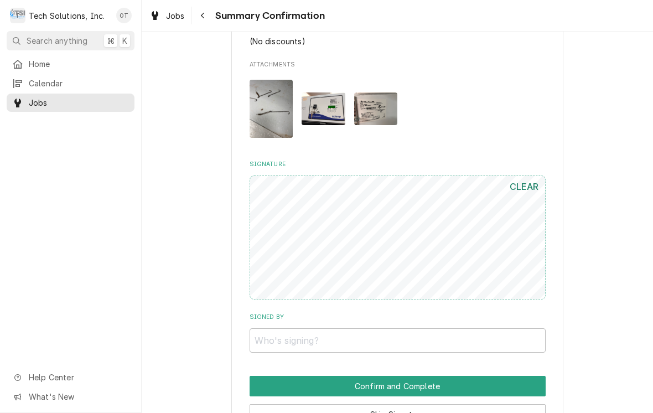
scroll to position [617, 0]
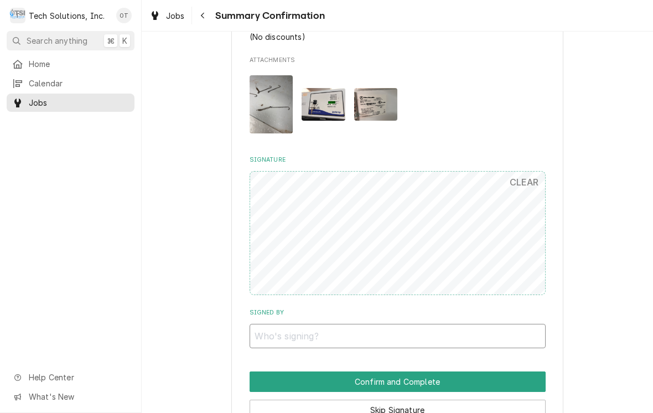
click at [272, 326] on input "Signed By" at bounding box center [397, 336] width 296 height 24
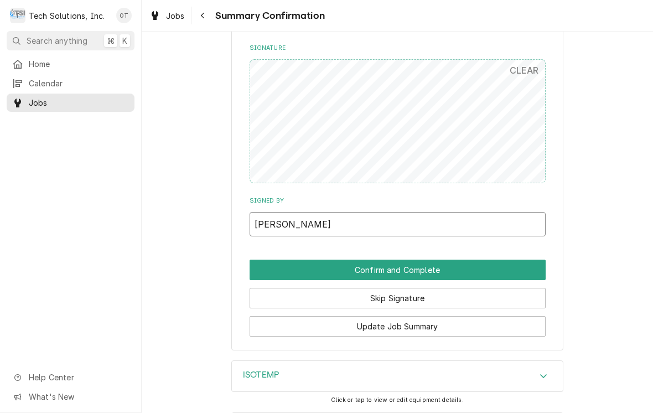
scroll to position [728, 0]
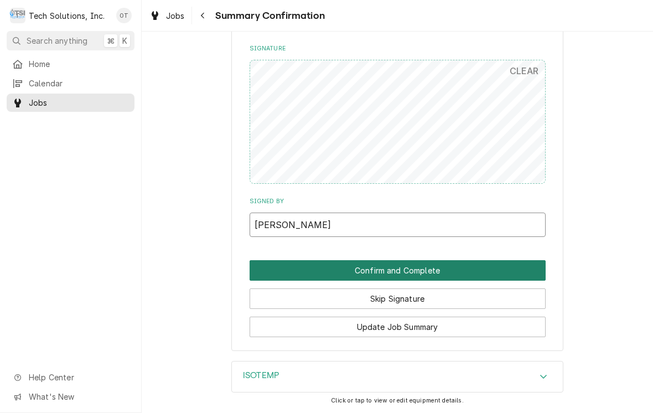
type input "[PERSON_NAME]"
click at [407, 260] on button "Confirm and Complete" at bounding box center [397, 270] width 296 height 20
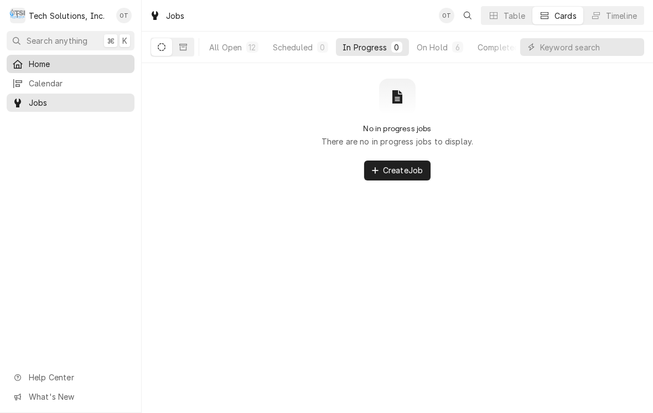
click at [33, 55] on link "Home" at bounding box center [71, 64] width 128 height 18
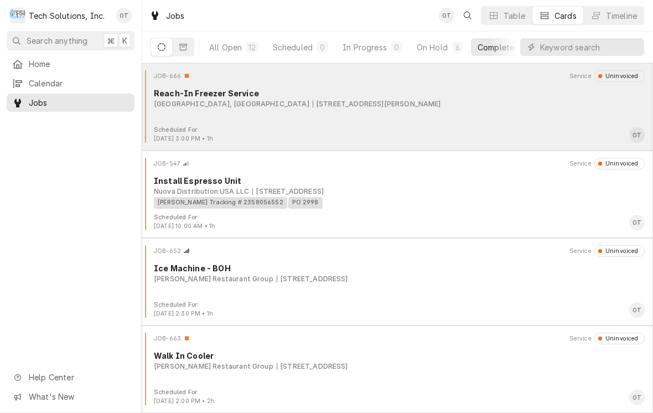
click at [288, 111] on div "JOB-666 Service Uninvoiced Reach-In Freezer Service [GEOGRAPHIC_DATA], [GEOGRAP…" at bounding box center [397, 97] width 502 height 55
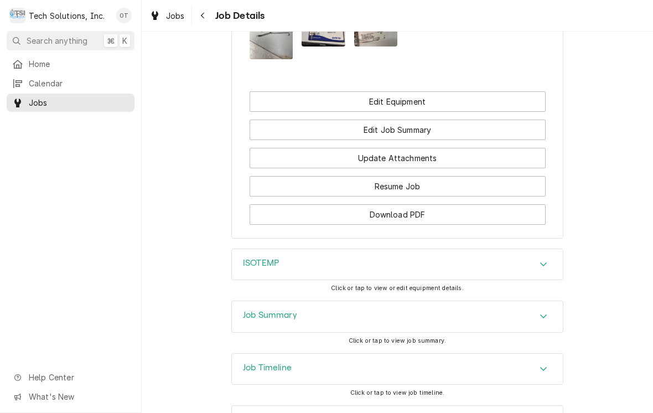
scroll to position [987, 0]
click at [553, 301] on div "Job Summary" at bounding box center [397, 316] width 331 height 31
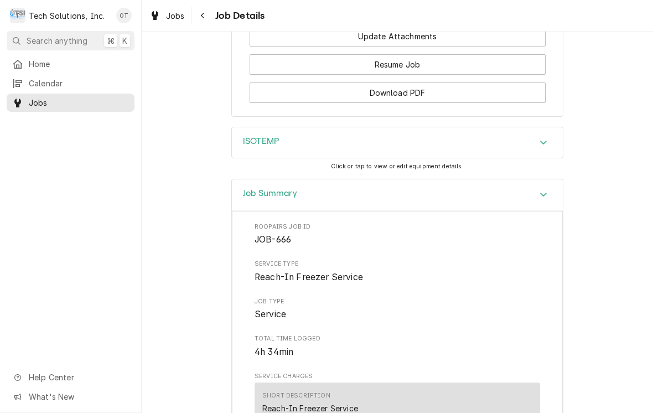
scroll to position [1107, 0]
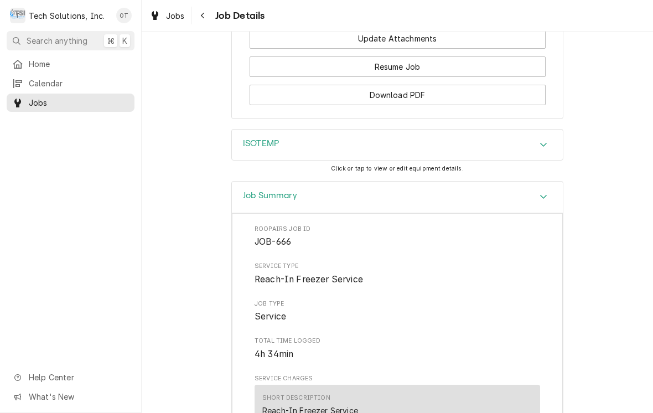
click at [538, 190] on div "Accordion Header" at bounding box center [543, 196] width 17 height 13
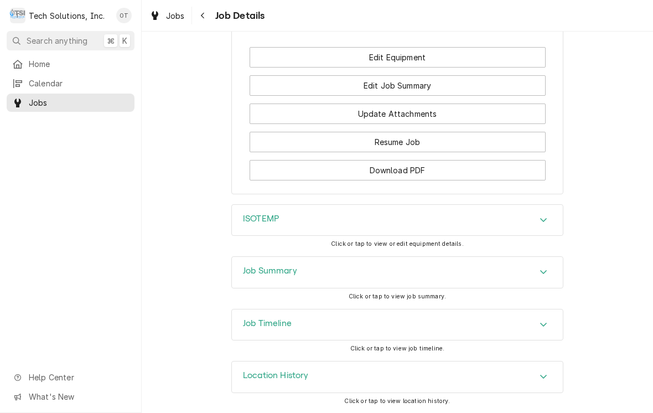
scroll to position [940, 0]
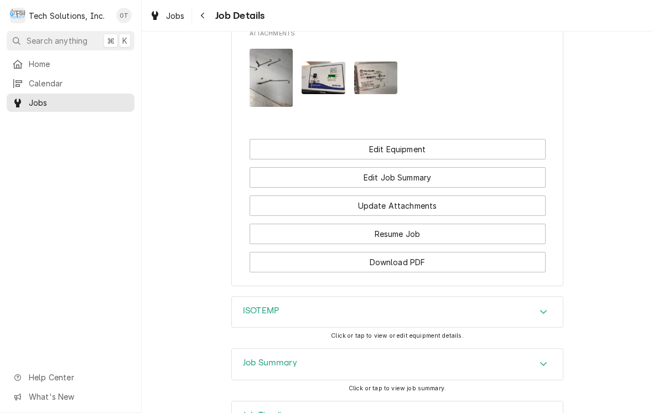
click at [543, 362] on icon "Accordion Header" at bounding box center [543, 364] width 7 height 4
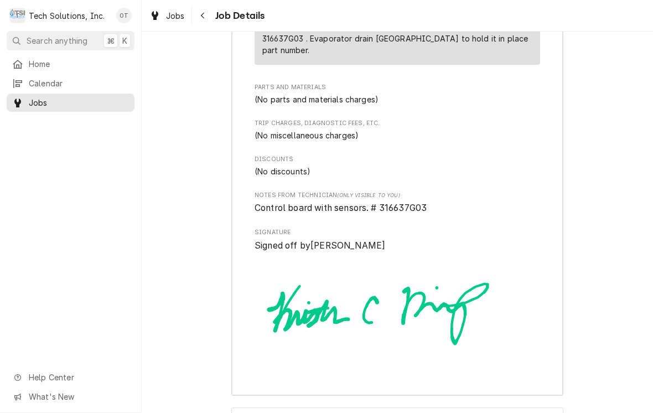
scroll to position [1661, 0]
